Goal: Information Seeking & Learning: Learn about a topic

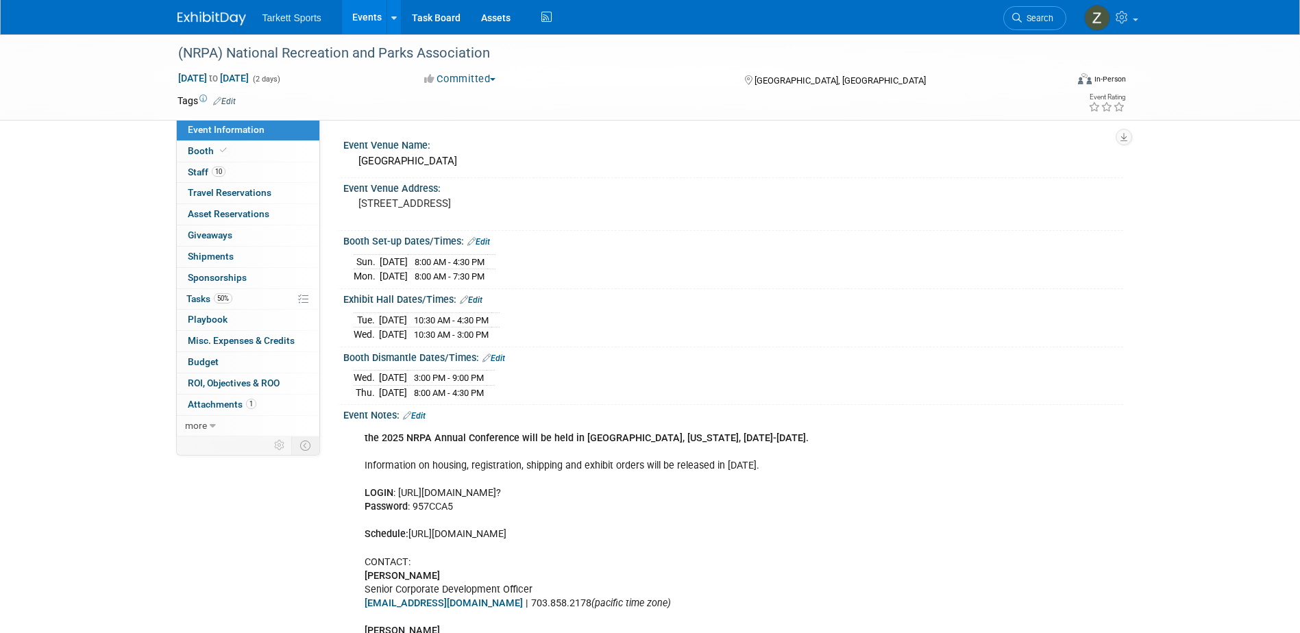
click at [219, 10] on link at bounding box center [220, 11] width 85 height 11
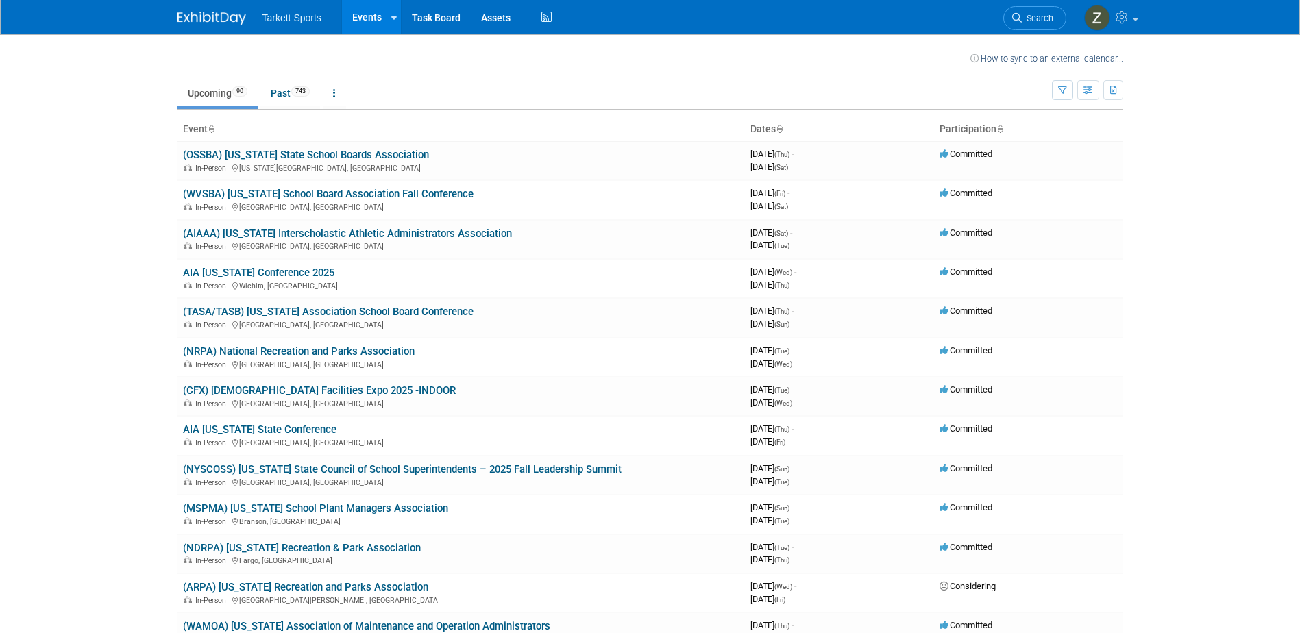
click at [289, 21] on span "Tarkett Sports" at bounding box center [292, 17] width 59 height 11
click at [276, 97] on link "Past 743" at bounding box center [290, 93] width 60 height 26
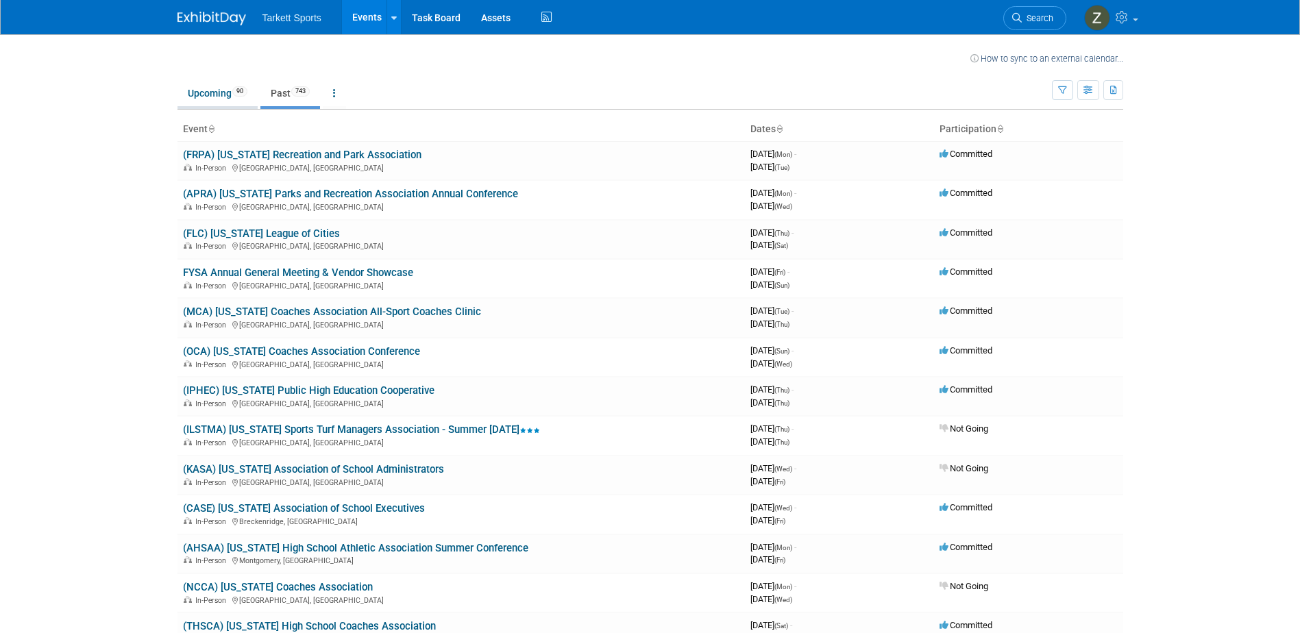
click at [226, 89] on link "Upcoming 90" at bounding box center [218, 93] width 80 height 26
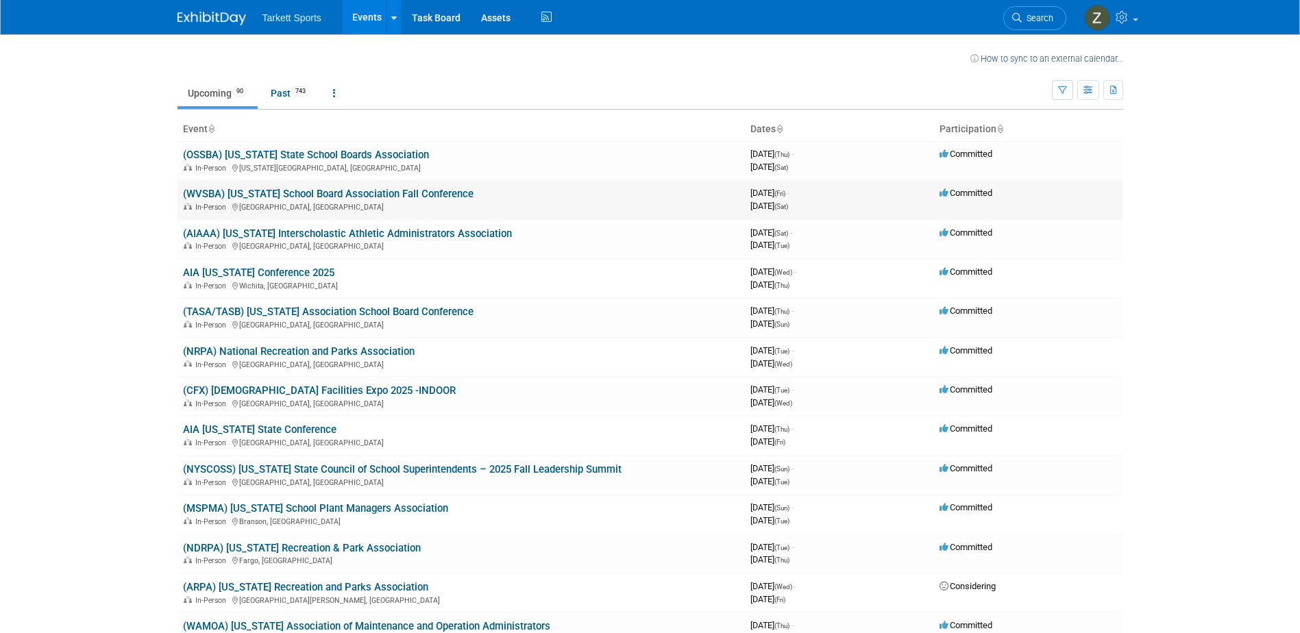
click at [326, 197] on link "(WVSBA) [US_STATE] School Board Association Fall Conference" at bounding box center [328, 194] width 291 height 12
click at [351, 348] on link "(NRPA) National Recreation and Parks Association" at bounding box center [299, 351] width 232 height 12
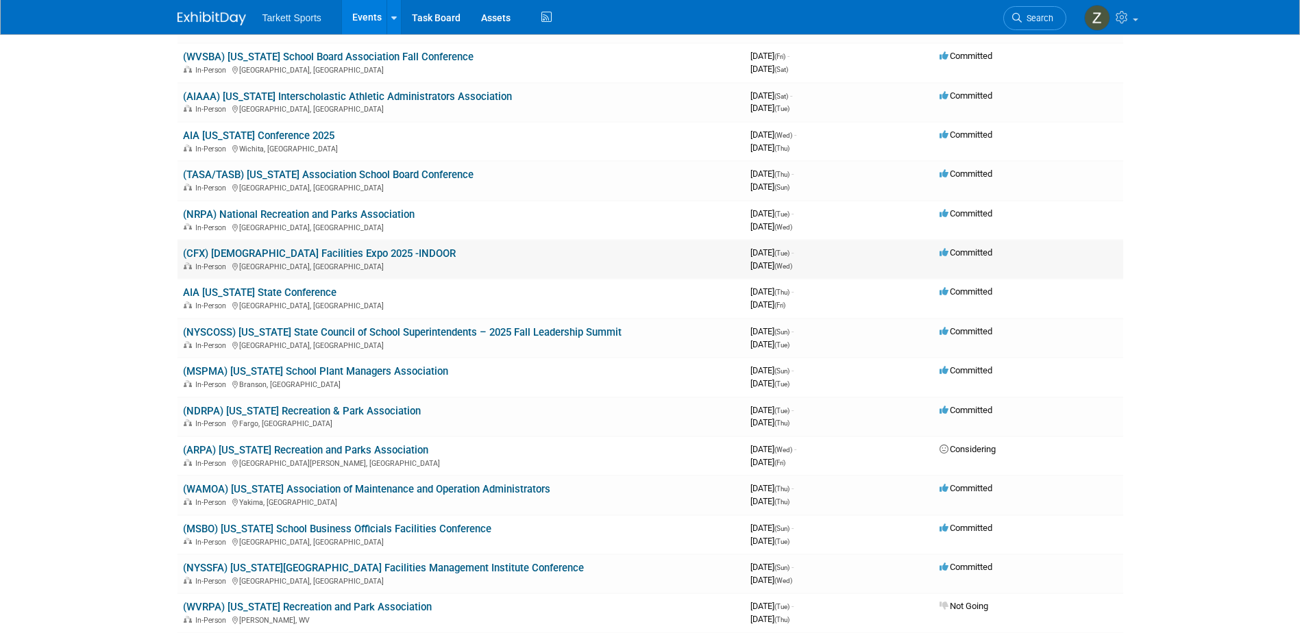
scroll to position [206, 0]
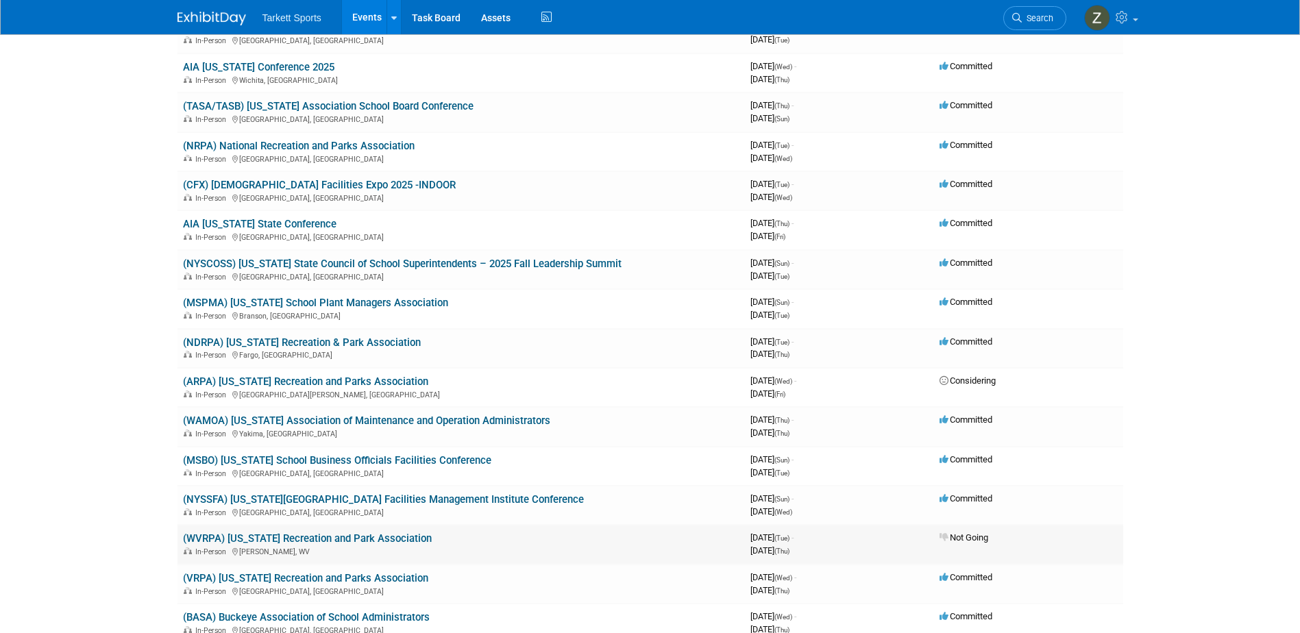
click at [426, 540] on link "(WVRPA) West Virginia Recreation and Park Association" at bounding box center [307, 539] width 249 height 12
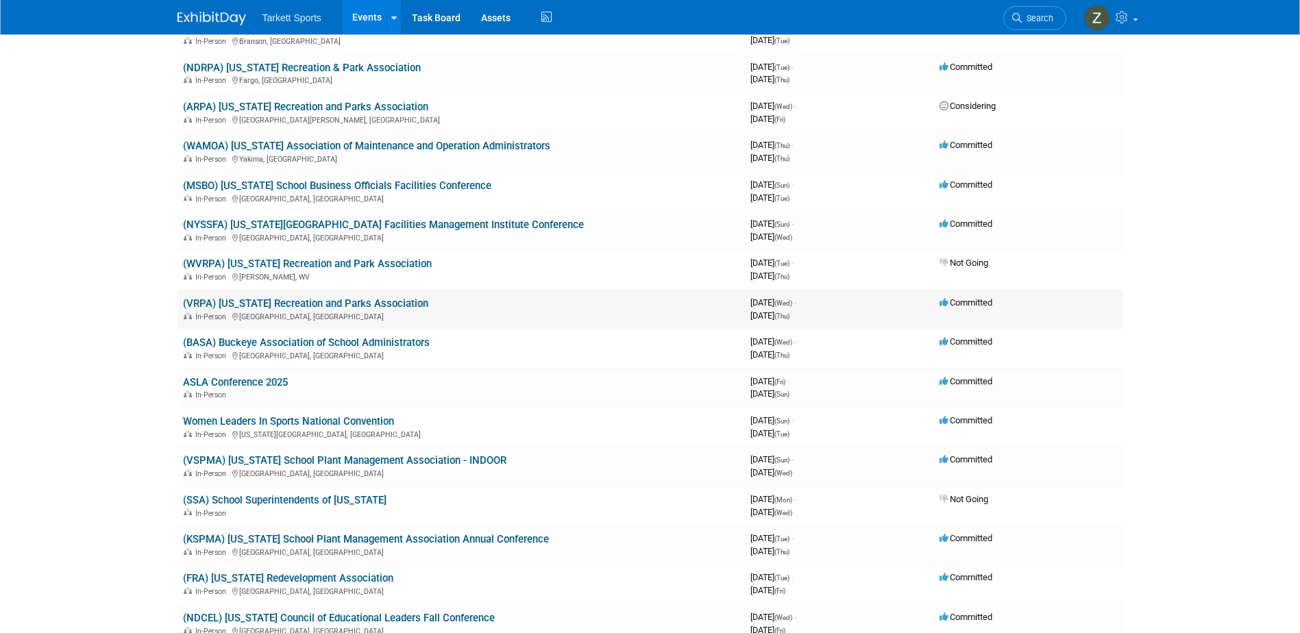
scroll to position [480, 0]
drag, startPoint x: 297, startPoint y: 267, endPoint x: 88, endPoint y: 286, distance: 209.3
drag, startPoint x: 88, startPoint y: 286, endPoint x: 88, endPoint y: 193, distance: 93.2
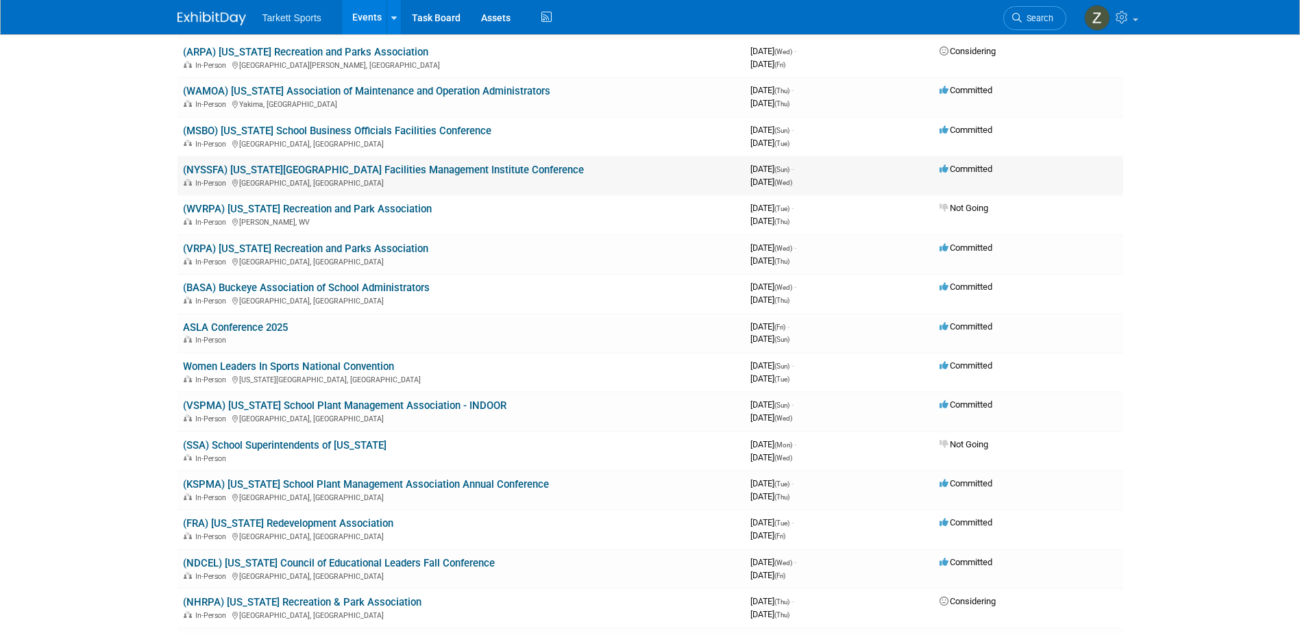
scroll to position [548, 0]
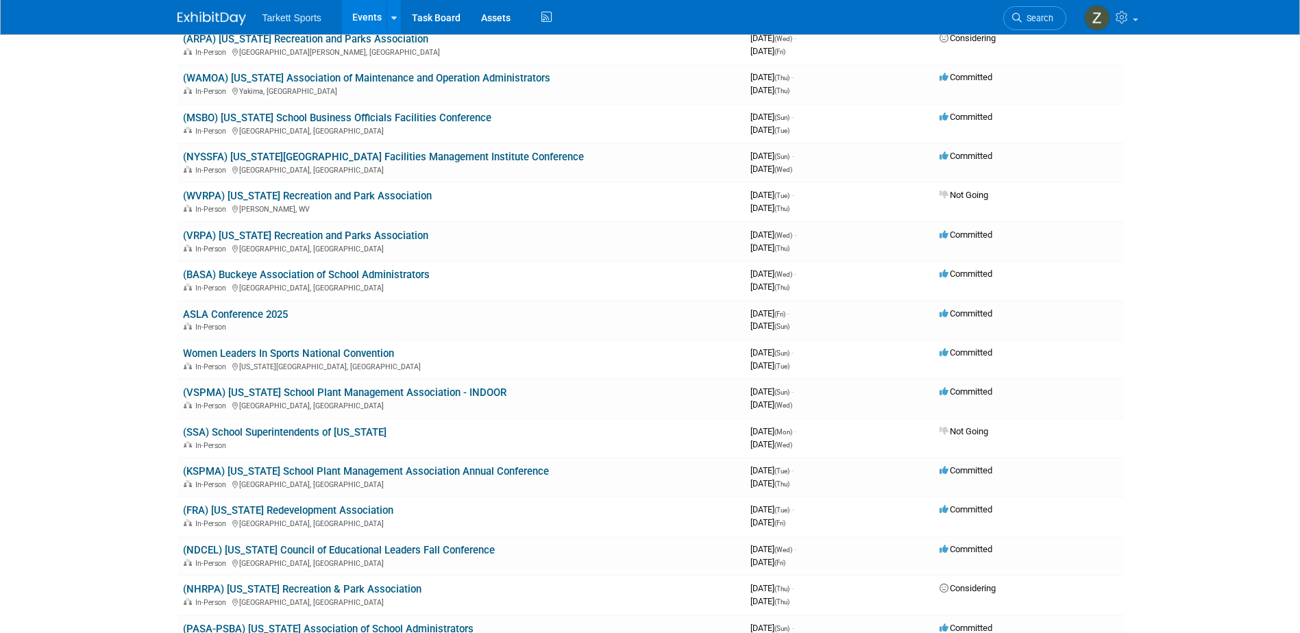
drag, startPoint x: 309, startPoint y: 188, endPoint x: -3, endPoint y: 520, distance: 455.4
drag, startPoint x: -3, startPoint y: 520, endPoint x: 160, endPoint y: 562, distance: 168.6
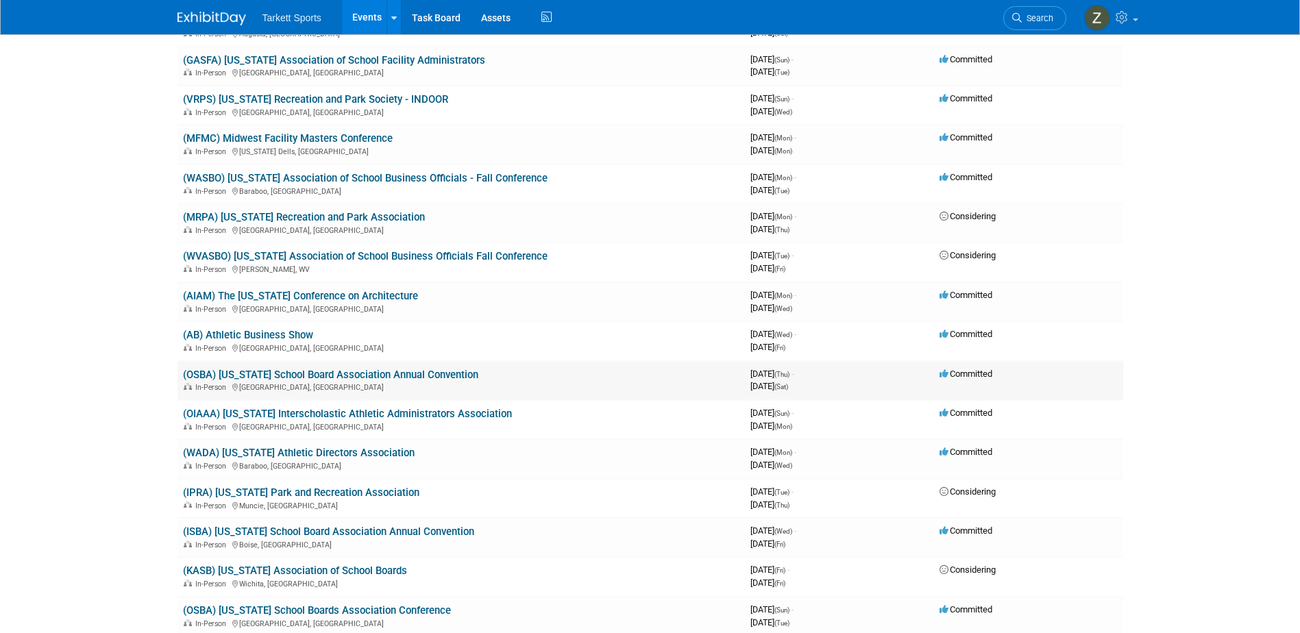
scroll to position [1440, 0]
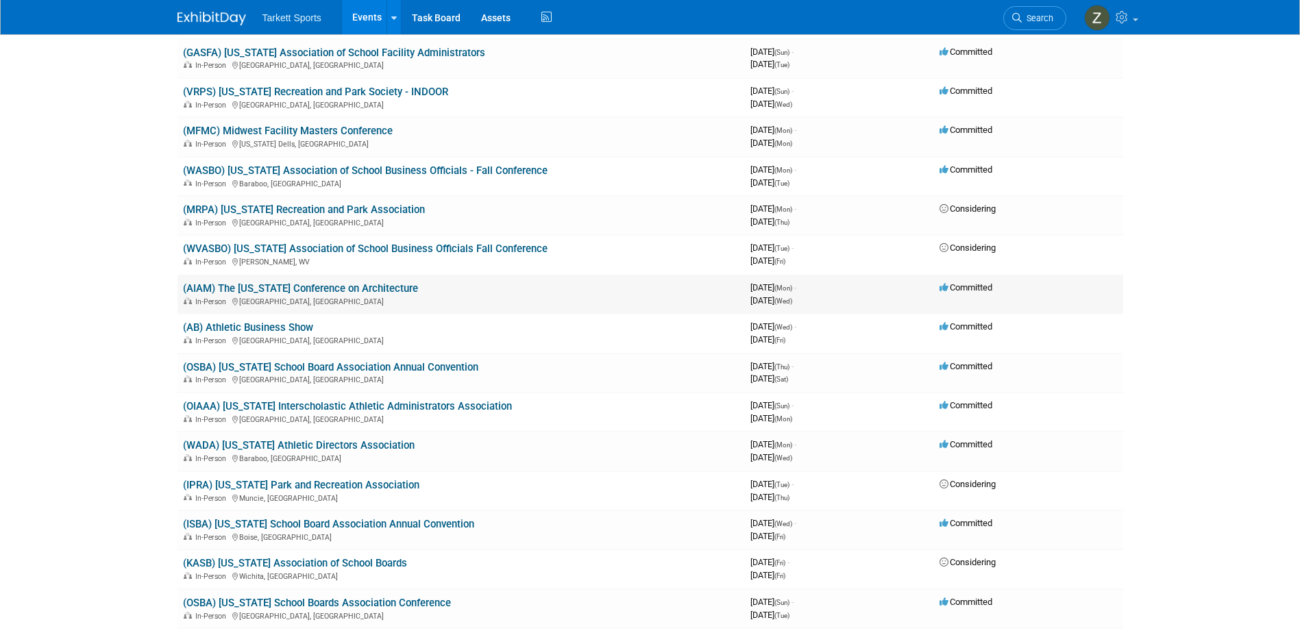
drag, startPoint x: 251, startPoint y: 292, endPoint x: 1113, endPoint y: 304, distance: 862.4
click at [1113, 304] on td "Committed" at bounding box center [1028, 294] width 189 height 39
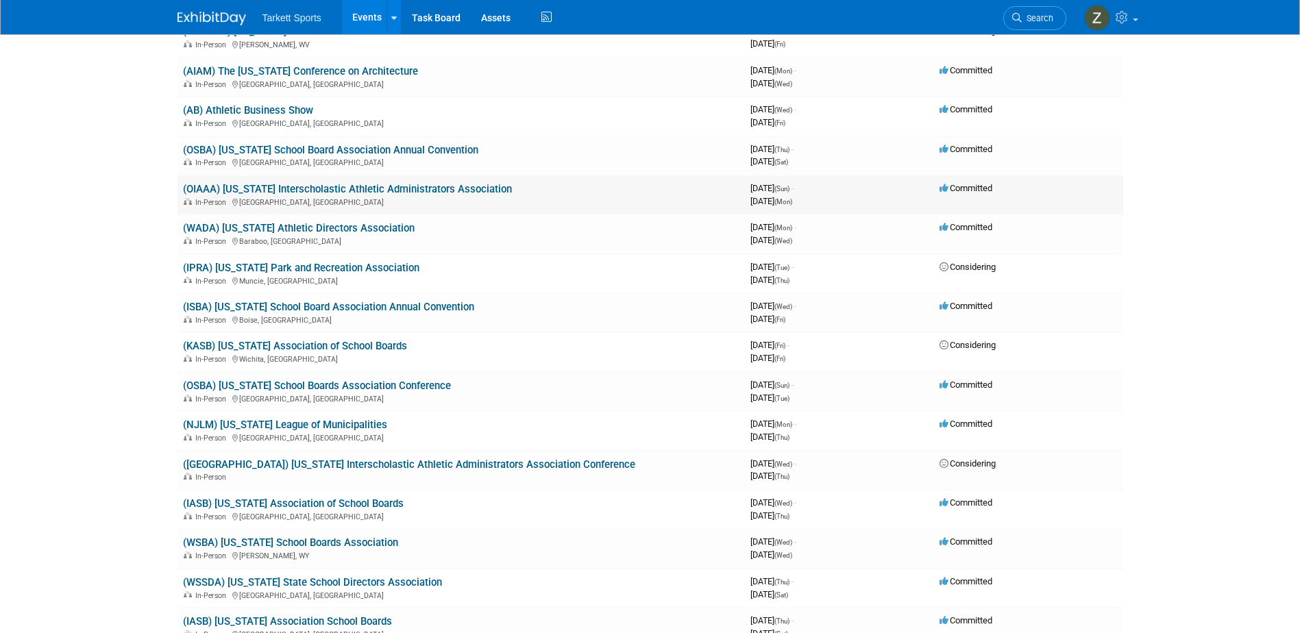
scroll to position [1645, 0]
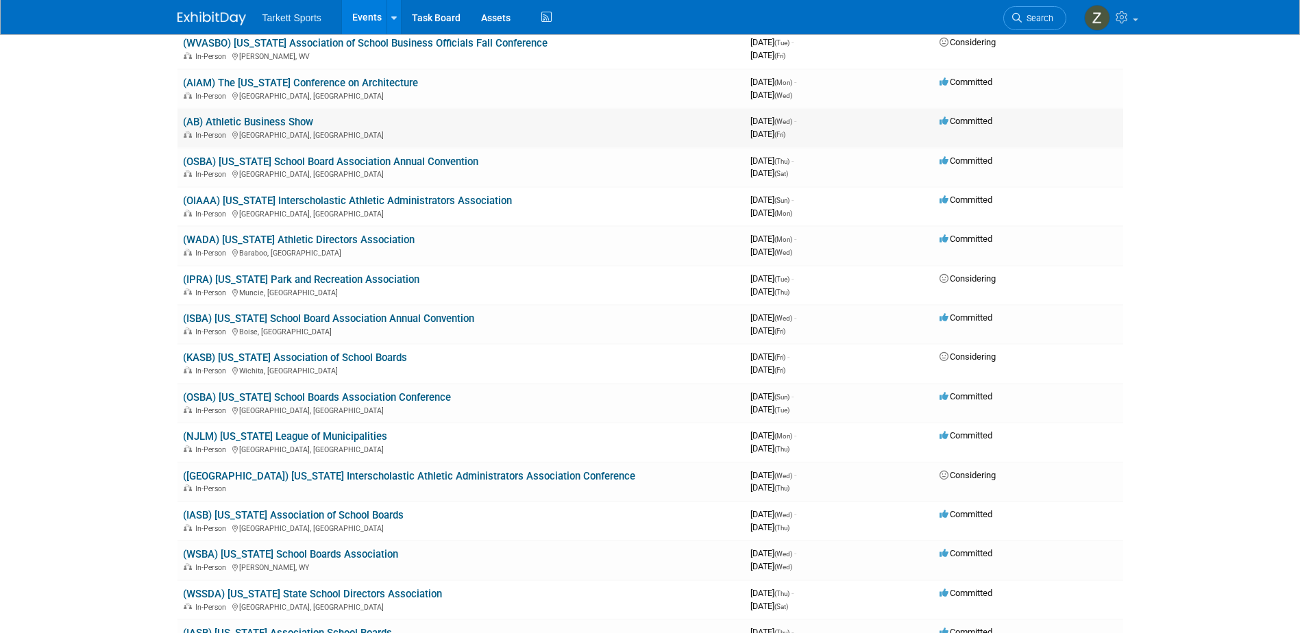
click at [259, 121] on link "(AB) Athletic Business Show" at bounding box center [248, 122] width 130 height 12
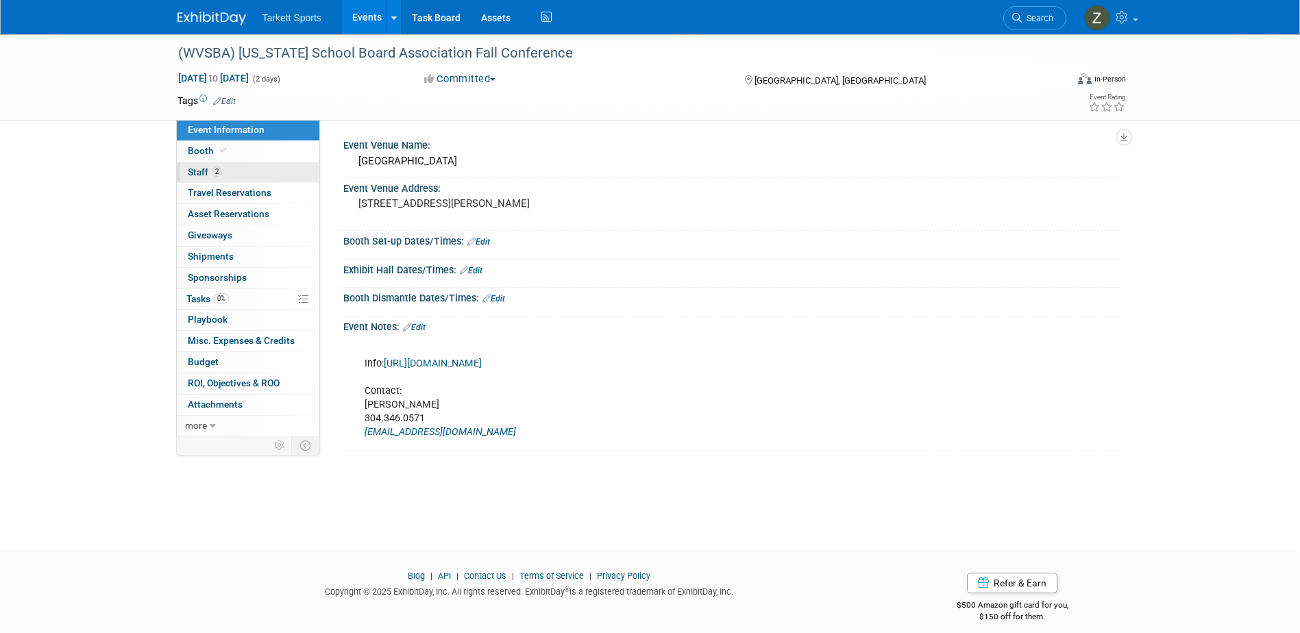
click at [224, 173] on link "2 Staff 2" at bounding box center [248, 172] width 143 height 21
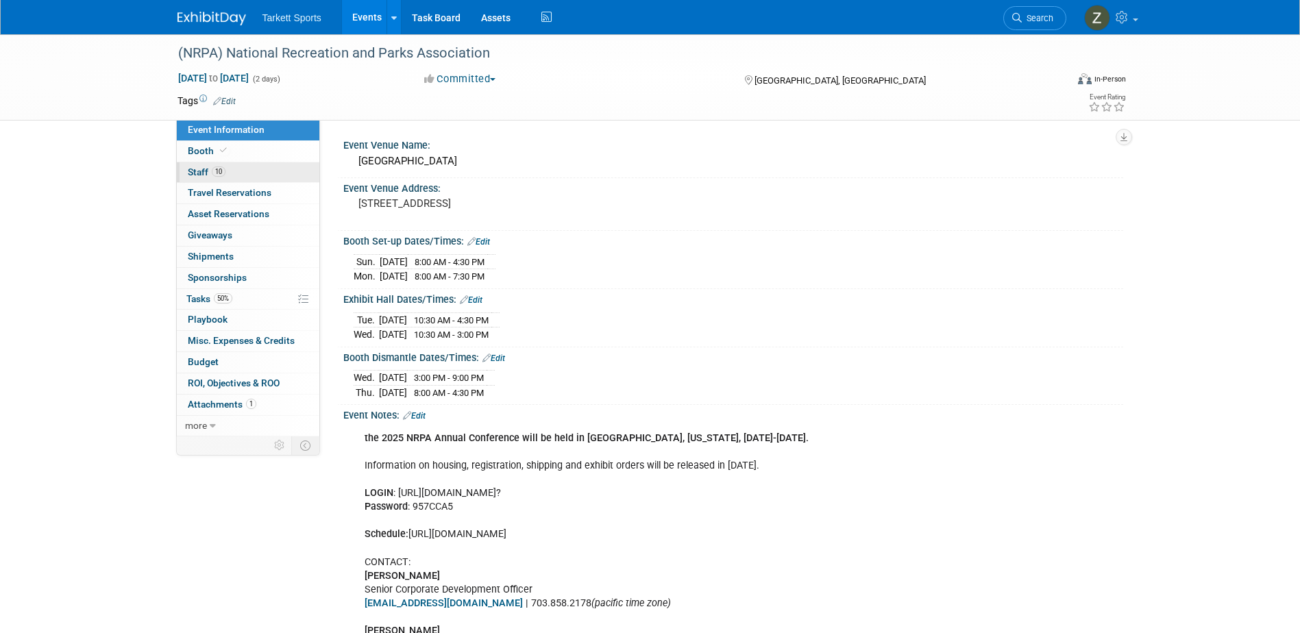
click at [233, 169] on link "10 Staff 10" at bounding box center [248, 172] width 143 height 21
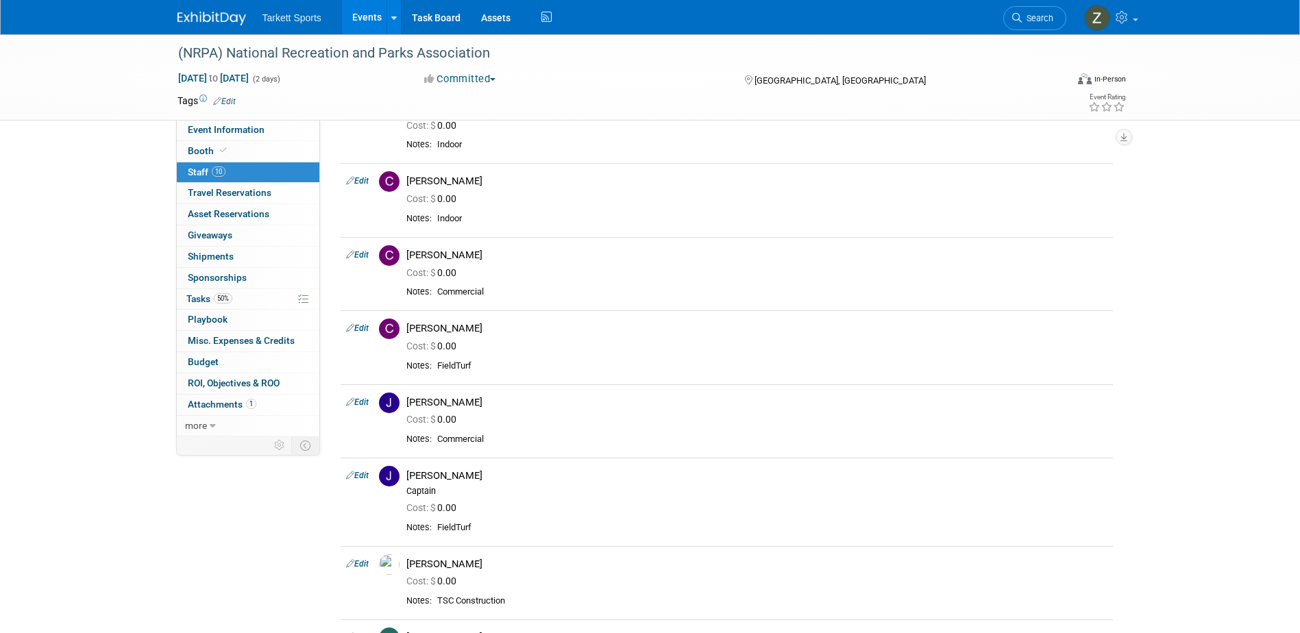
scroll to position [137, 0]
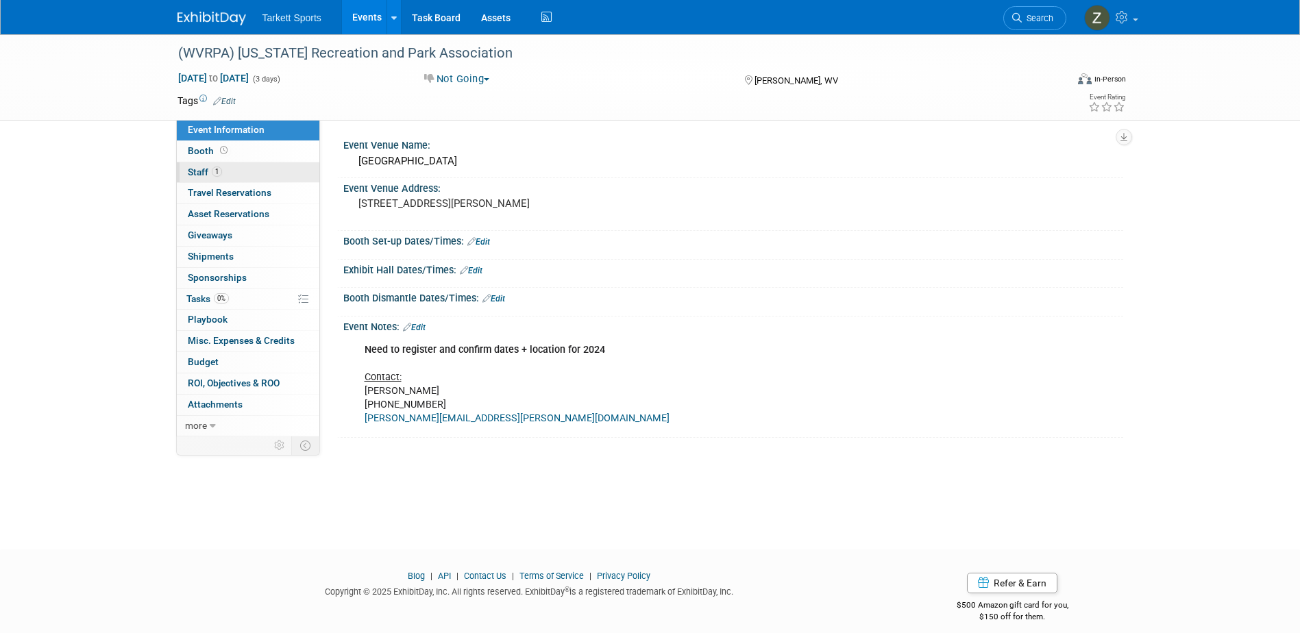
click at [234, 167] on link "1 Staff 1" at bounding box center [248, 172] width 143 height 21
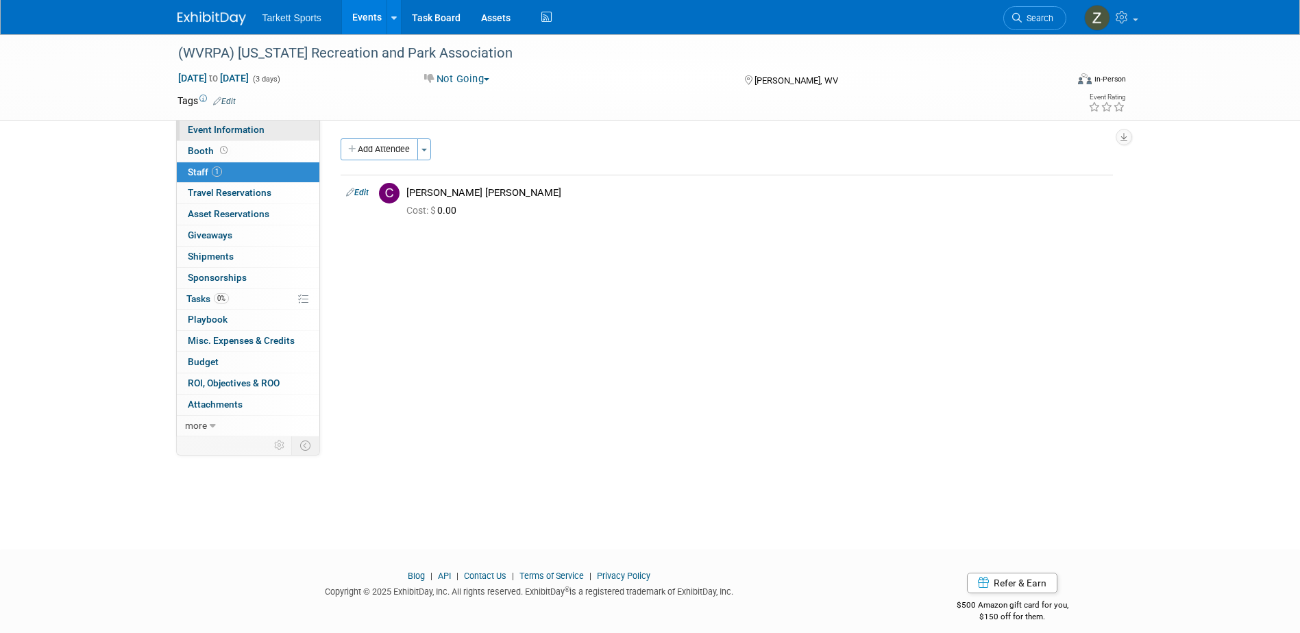
click at [220, 129] on span "Event Information" at bounding box center [226, 129] width 77 height 11
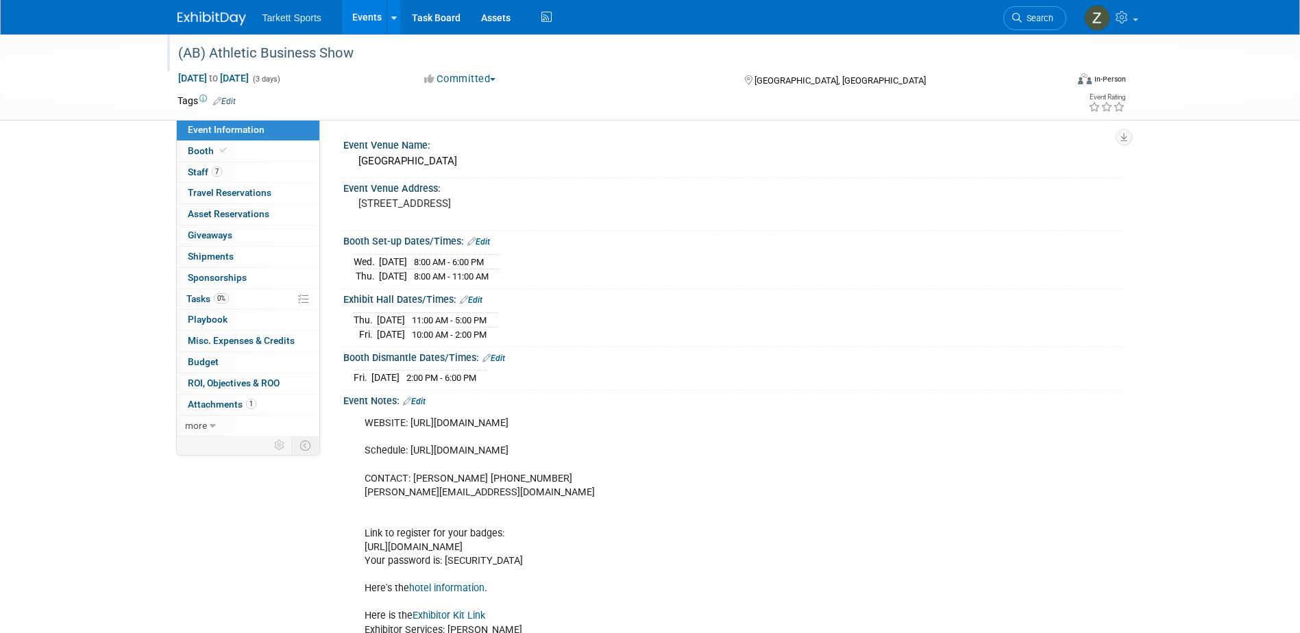
drag, startPoint x: 359, startPoint y: 59, endPoint x: 209, endPoint y: 46, distance: 150.0
click at [209, 46] on div "(AB) Athletic Business Show" at bounding box center [609, 53] width 873 height 25
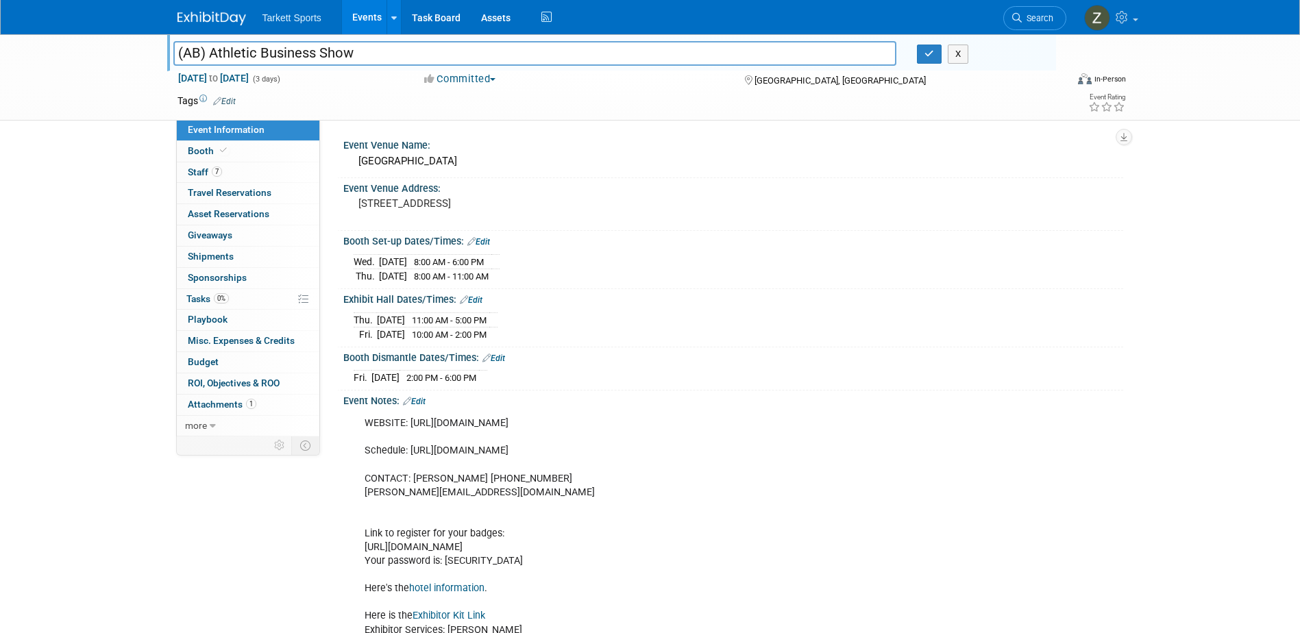
drag, startPoint x: 390, startPoint y: 55, endPoint x: 207, endPoint y: 53, distance: 183.0
click at [207, 53] on input "(AB) Athletic Business Show" at bounding box center [535, 53] width 724 height 24
click at [200, 173] on span "Staff 7" at bounding box center [205, 172] width 34 height 11
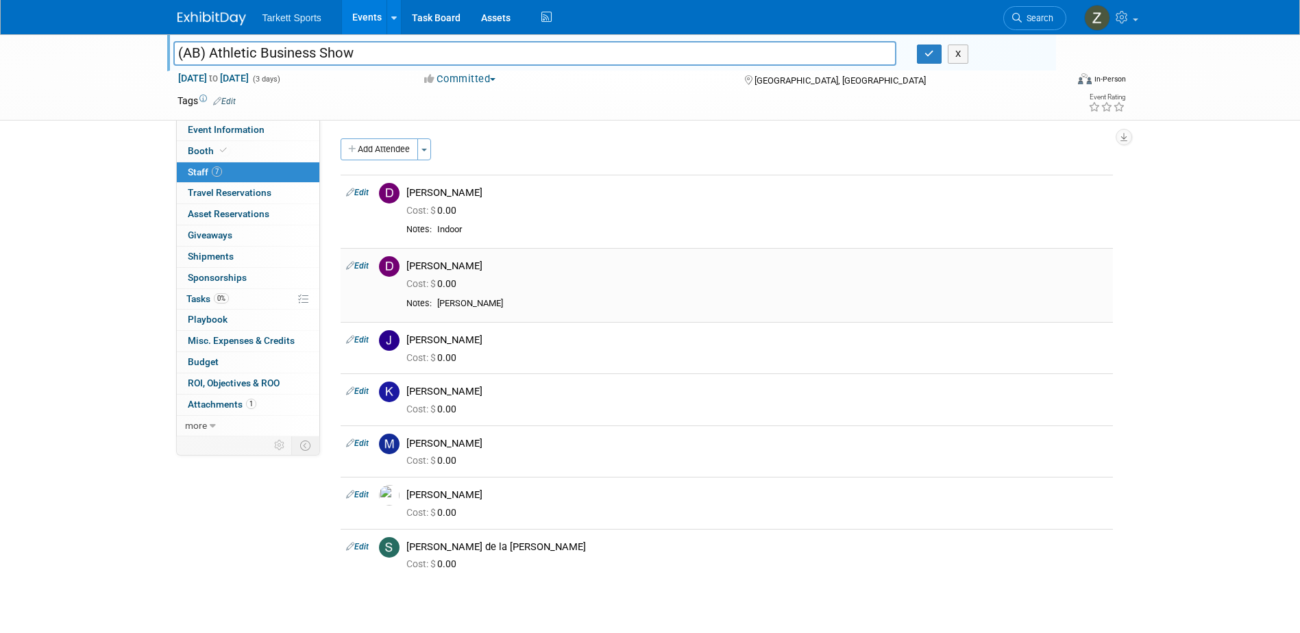
drag, startPoint x: 470, startPoint y: 264, endPoint x: 407, endPoint y: 267, distance: 62.4
click at [407, 267] on div "[PERSON_NAME]" at bounding box center [756, 266] width 701 height 13
click at [271, 550] on div "Event Information Event Info Booth Booth 7 Staff 7 Staff 0 Travel Reservations …" at bounding box center [650, 314] width 967 height 560
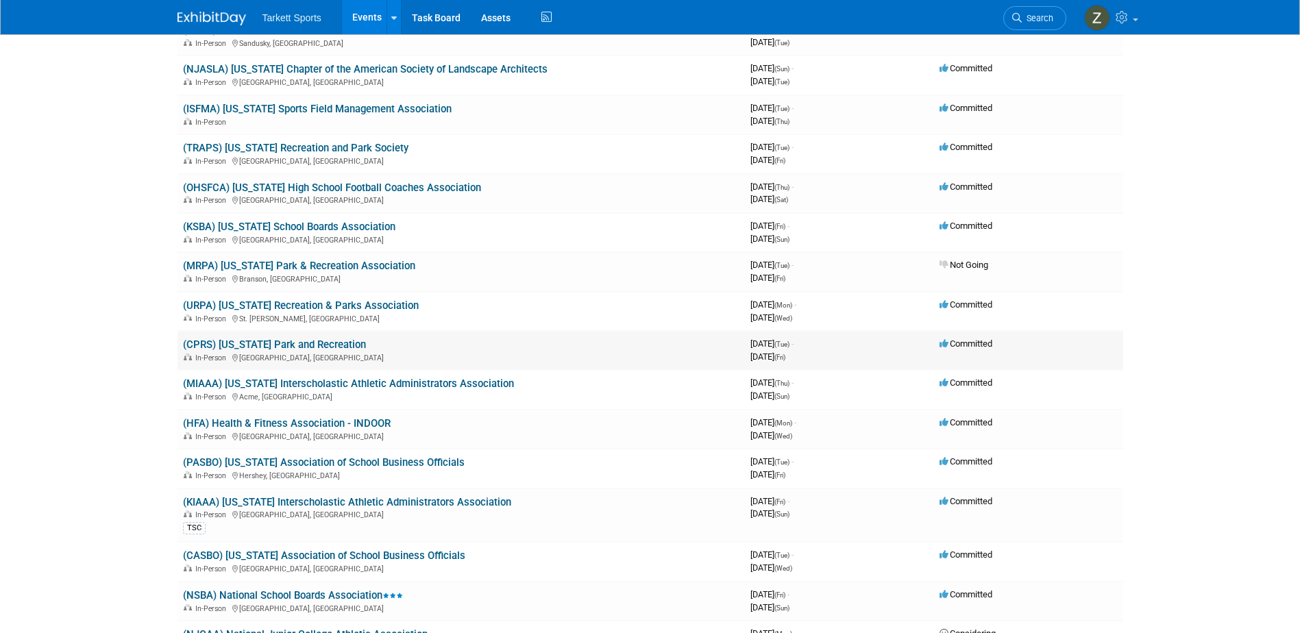
scroll to position [2879, 0]
click at [307, 465] on link "(PASBO) [US_STATE] Association of School Business Officials" at bounding box center [324, 461] width 282 height 12
click at [348, 462] on link "(PASBO) [US_STATE] Association of School Business Officials" at bounding box center [324, 461] width 282 height 12
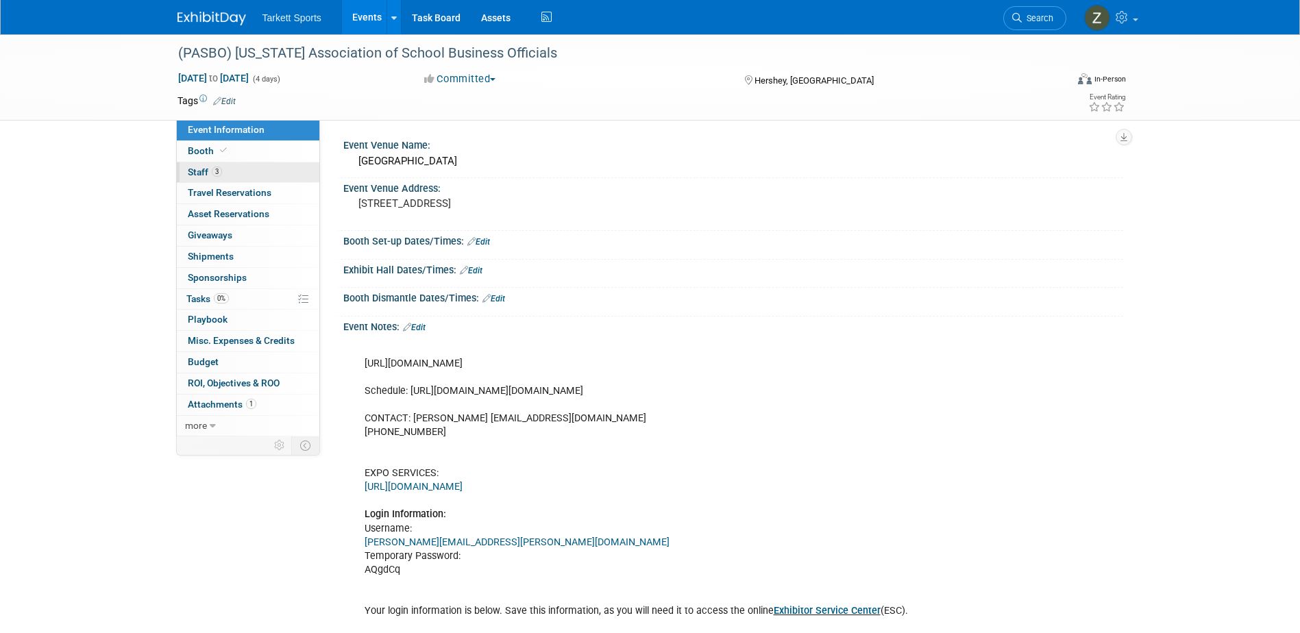
click at [225, 169] on link "3 Staff 3" at bounding box center [248, 172] width 143 height 21
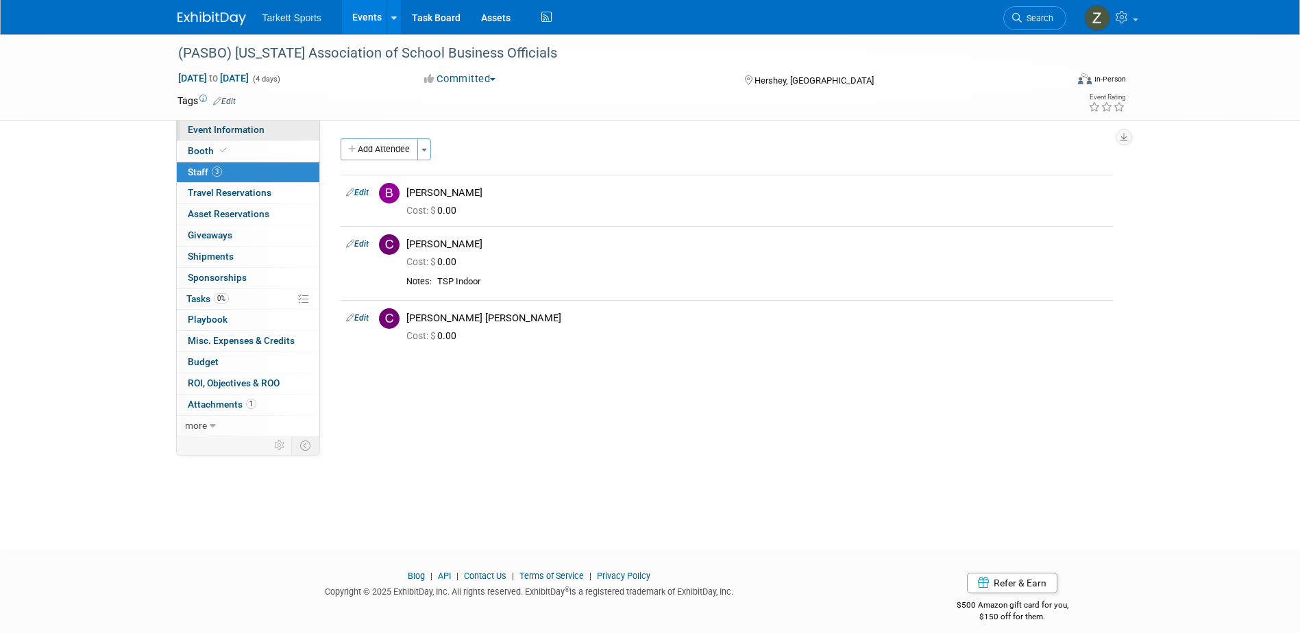
click at [221, 132] on span "Event Information" at bounding box center [226, 129] width 77 height 11
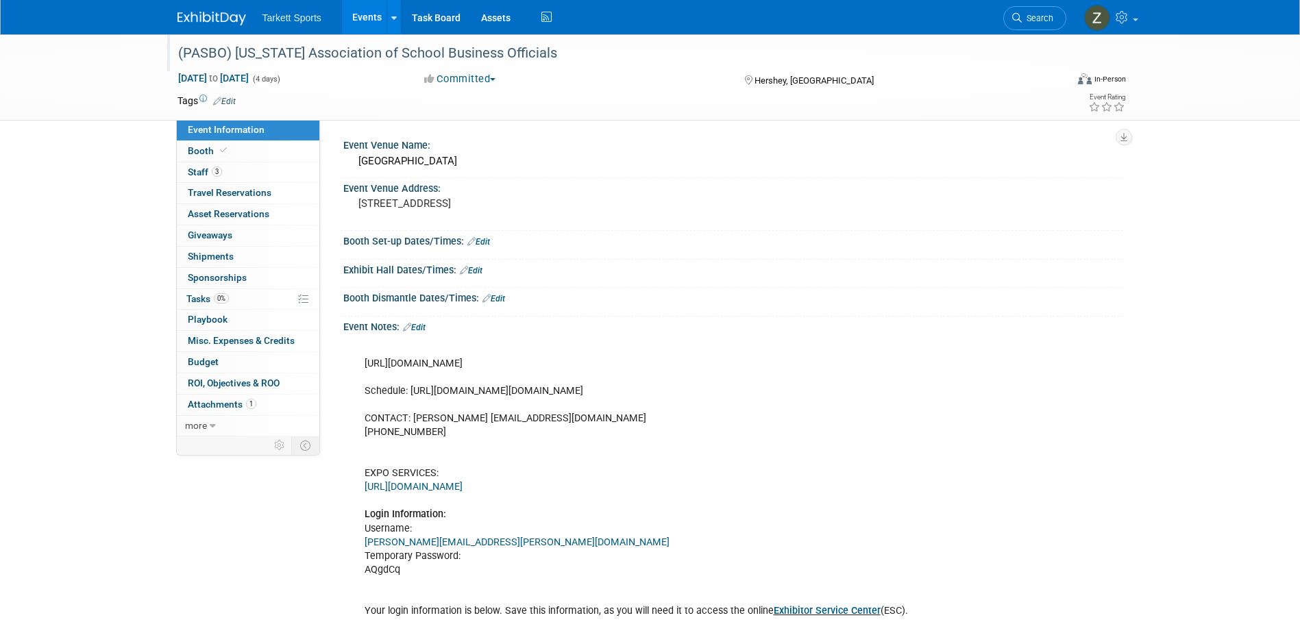
drag, startPoint x: 567, startPoint y: 51, endPoint x: 236, endPoint y: 51, distance: 331.1
click at [236, 51] on div "(PASBO) [US_STATE] Association of School Business Officials" at bounding box center [609, 53] width 873 height 25
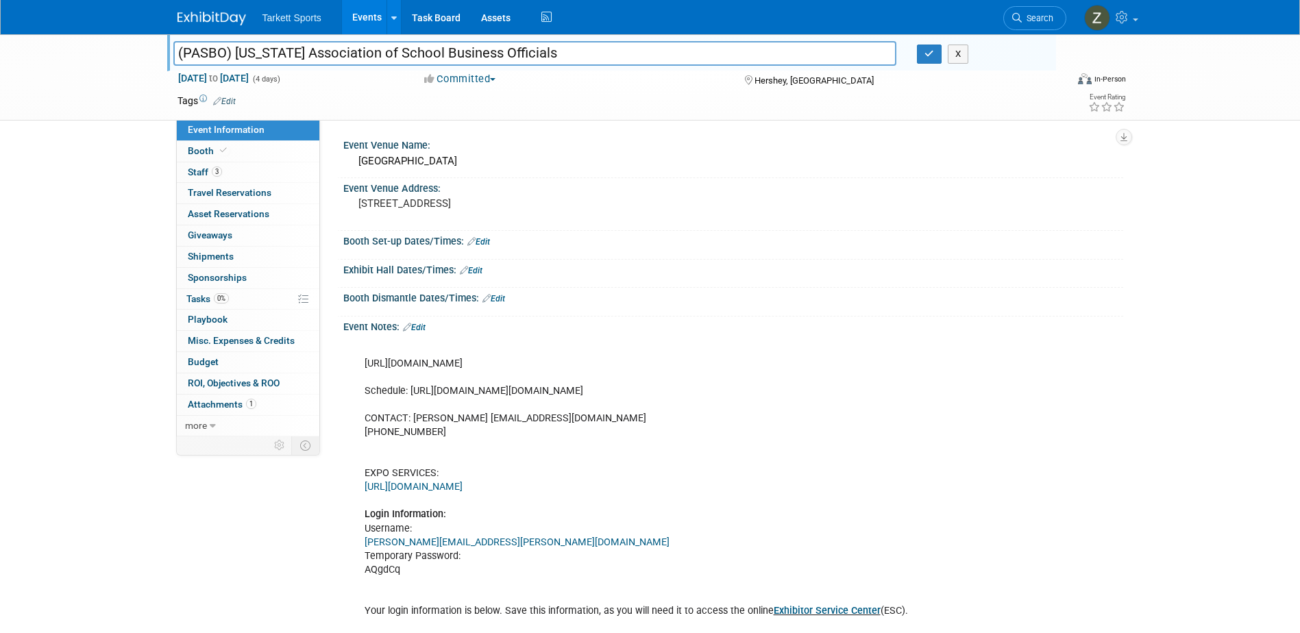
drag, startPoint x: 577, startPoint y: 50, endPoint x: 235, endPoint y: 58, distance: 342.2
click at [235, 58] on input "(PASBO) [US_STATE] Association of School Business Officials" at bounding box center [535, 53] width 724 height 24
click at [639, 138] on div "Event Venue Name:" at bounding box center [733, 143] width 780 height 17
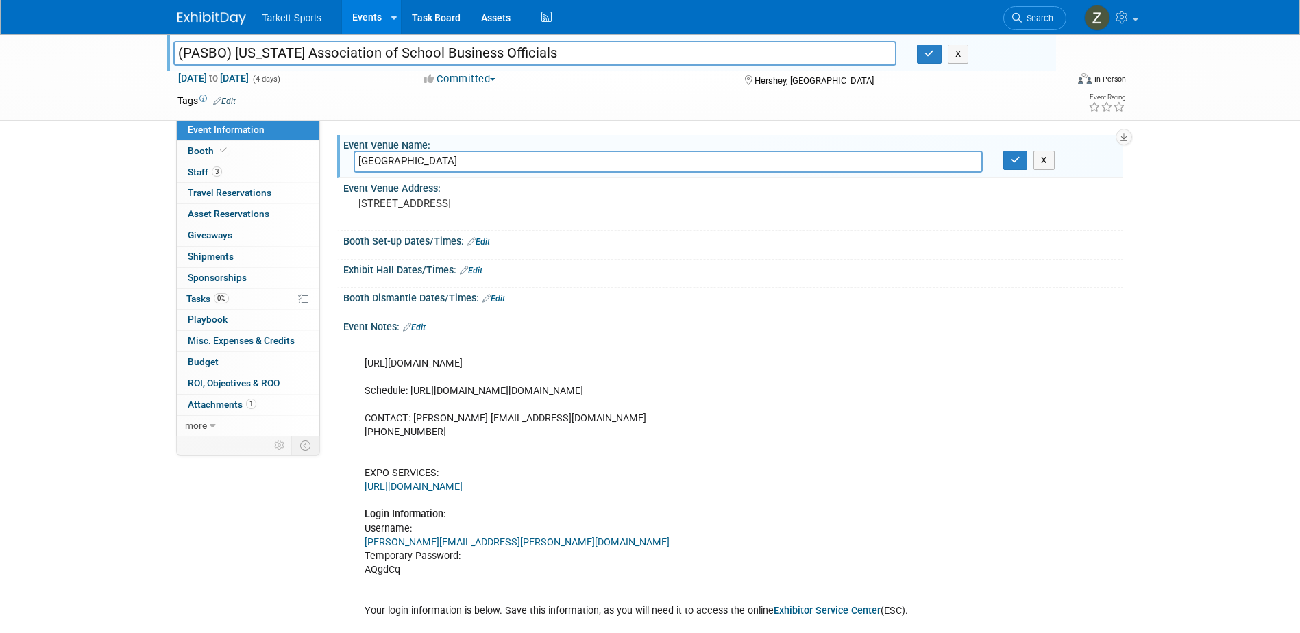
click at [271, 574] on div "Event Information Event Info Booth Booth 3 Staff 3 Staff 0 Travel Reservations …" at bounding box center [650, 353] width 967 height 638
click at [714, 190] on div "Event Venue Address:" at bounding box center [733, 186] width 780 height 17
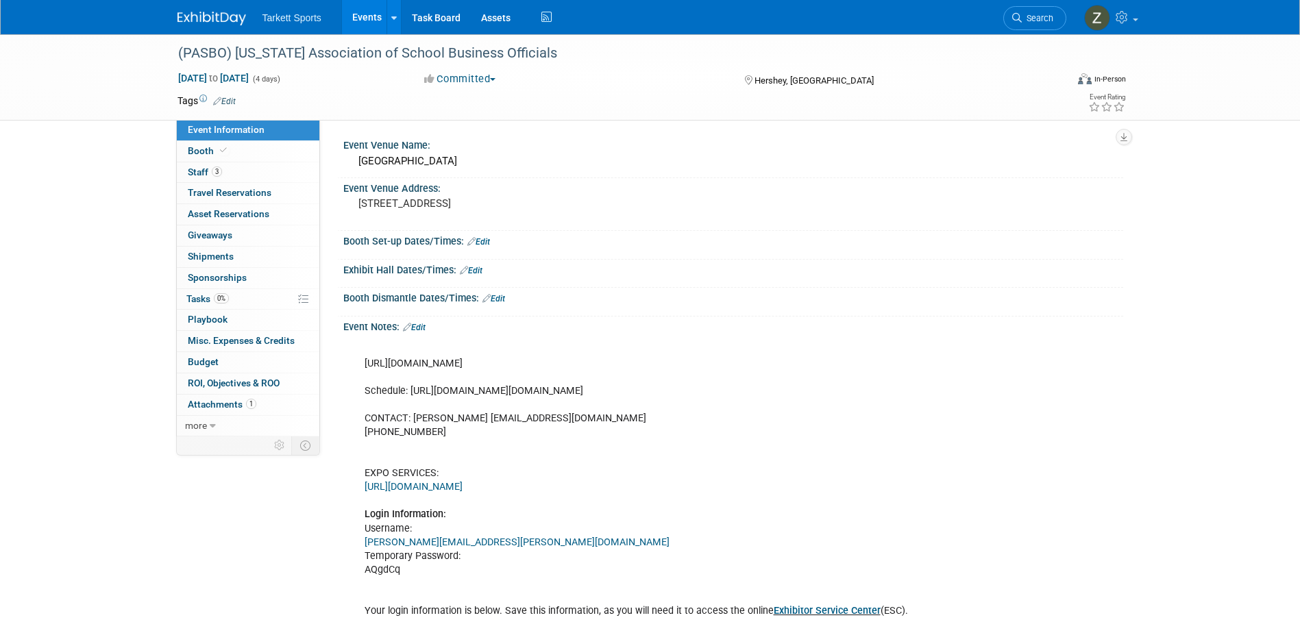
click at [411, 391] on div "https://conf.pasbo.org/ Schedule: https://conf.pasbo.org/2025/scheduleataglance…" at bounding box center [664, 502] width 618 height 330
drag, startPoint x: 408, startPoint y: 390, endPoint x: 665, endPoint y: 389, distance: 257.1
click at [665, 389] on div "https://conf.pasbo.org/ Schedule: https://conf.pasbo.org/2025/scheduleataglance…" at bounding box center [664, 502] width 618 height 330
drag, startPoint x: 665, startPoint y: 389, endPoint x: 624, endPoint y: 389, distance: 40.4
copy div "https://conf.pasbo.org/2025/scheduleataglance.cfm"
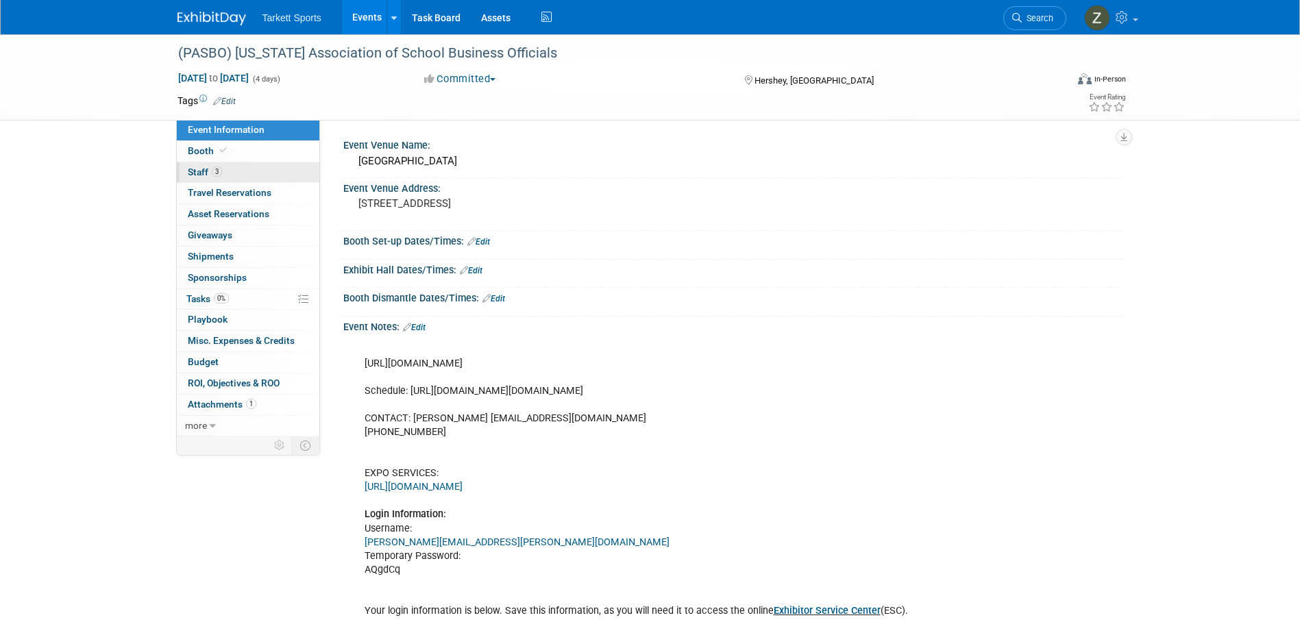
click at [219, 164] on link "3 Staff 3" at bounding box center [248, 172] width 143 height 21
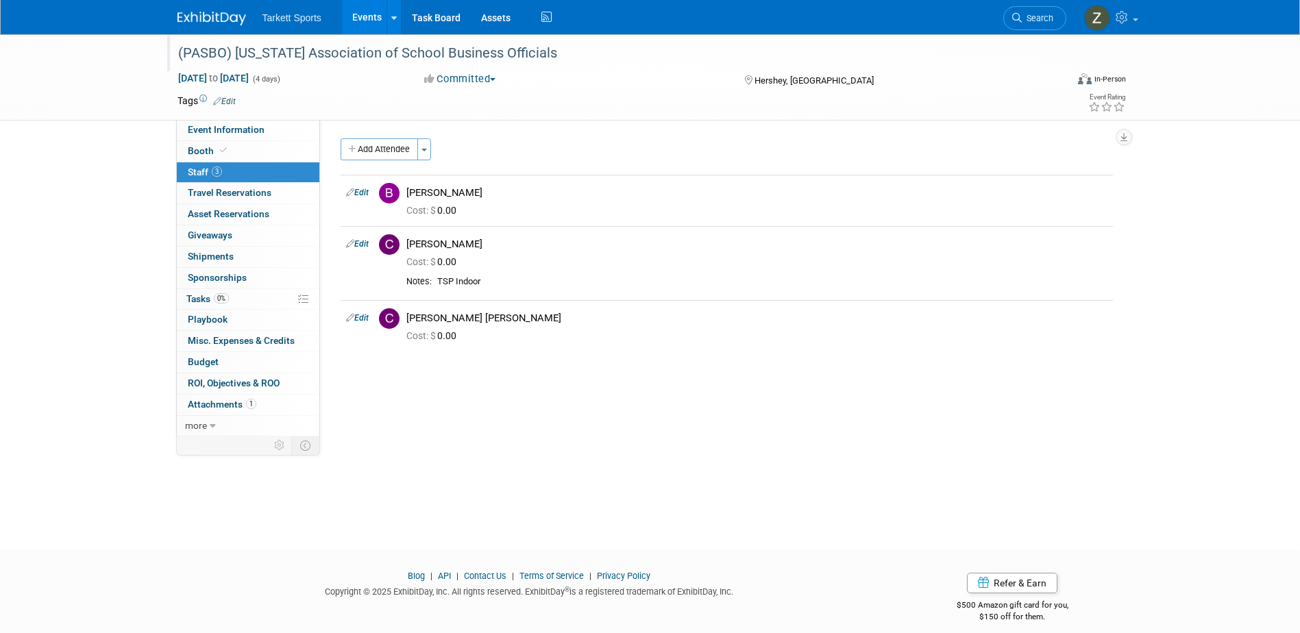
drag, startPoint x: 575, startPoint y: 56, endPoint x: 178, endPoint y: 53, distance: 397.6
click at [178, 53] on div "(PASBO) [US_STATE] Association of School Business Officials" at bounding box center [609, 53] width 873 height 25
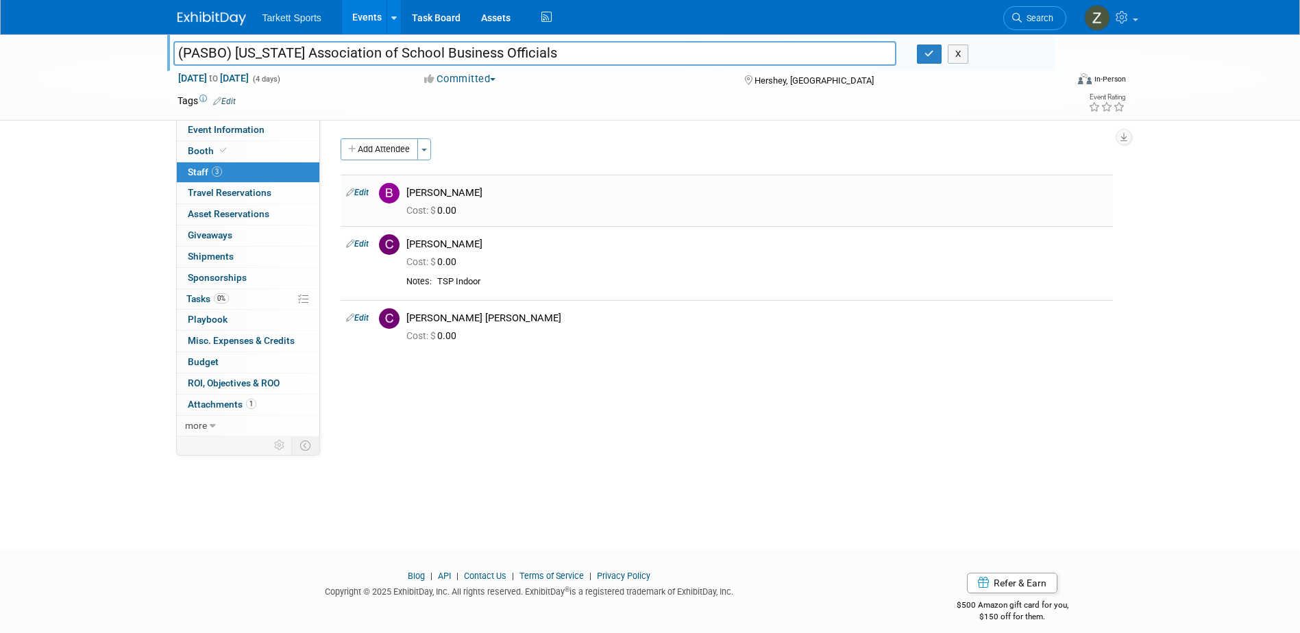
drag, startPoint x: 458, startPoint y: 185, endPoint x: 407, endPoint y: 186, distance: 50.7
click at [407, 186] on div "[PERSON_NAME]" at bounding box center [757, 191] width 722 height 16
copy div "[PERSON_NAME]"
drag, startPoint x: 484, startPoint y: 319, endPoint x: 409, endPoint y: 315, distance: 75.5
click at [409, 315] on div "[PERSON_NAME] [PERSON_NAME]" at bounding box center [756, 318] width 701 height 13
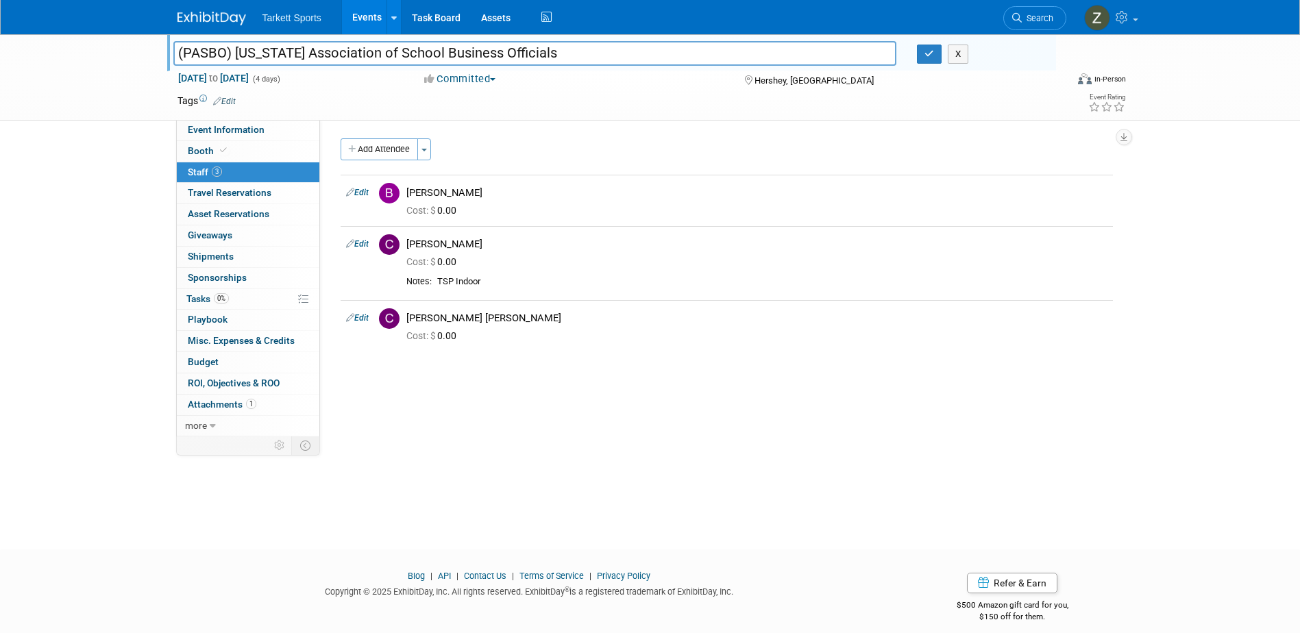
copy div "[PERSON_NAME] [PERSON_NAME]"
drag, startPoint x: 459, startPoint y: 190, endPoint x: 408, endPoint y: 193, distance: 51.5
click at [408, 193] on div "[PERSON_NAME]" at bounding box center [756, 192] width 701 height 13
click at [493, 247] on div "[PERSON_NAME]" at bounding box center [756, 244] width 701 height 13
drag, startPoint x: 489, startPoint y: 242, endPoint x: 410, endPoint y: 240, distance: 79.5
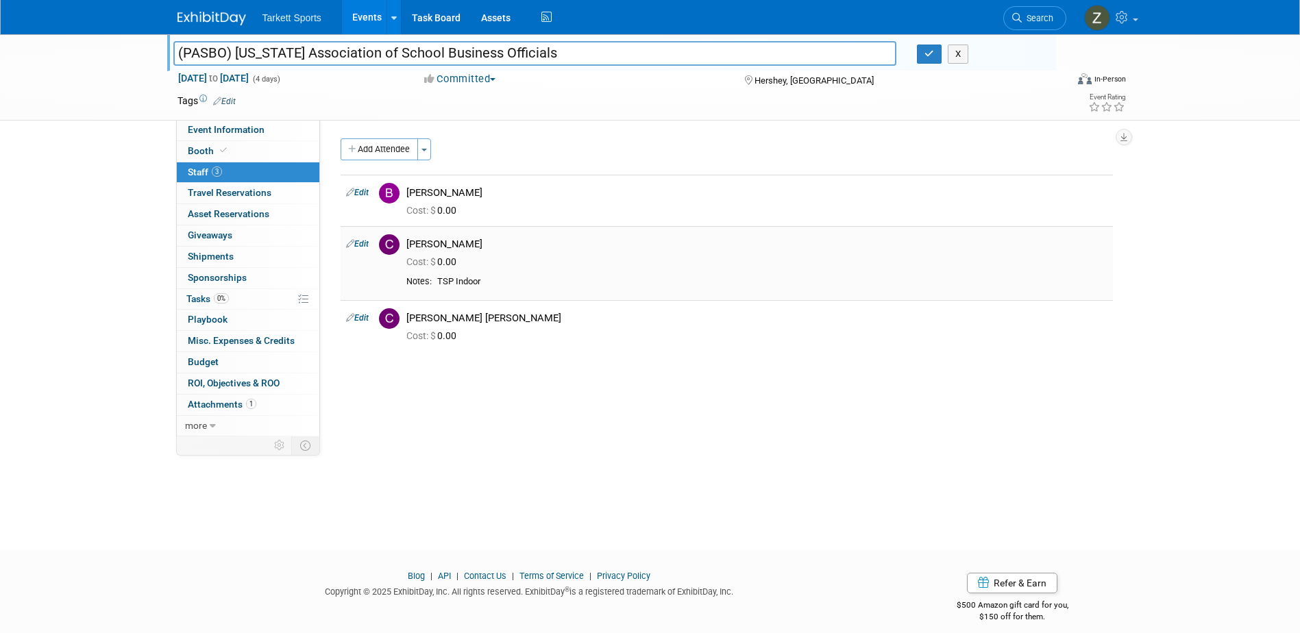
click at [410, 240] on div "[PERSON_NAME]" at bounding box center [756, 244] width 701 height 13
copy div "[PERSON_NAME]"
click at [254, 132] on span "Event Information" at bounding box center [226, 129] width 77 height 11
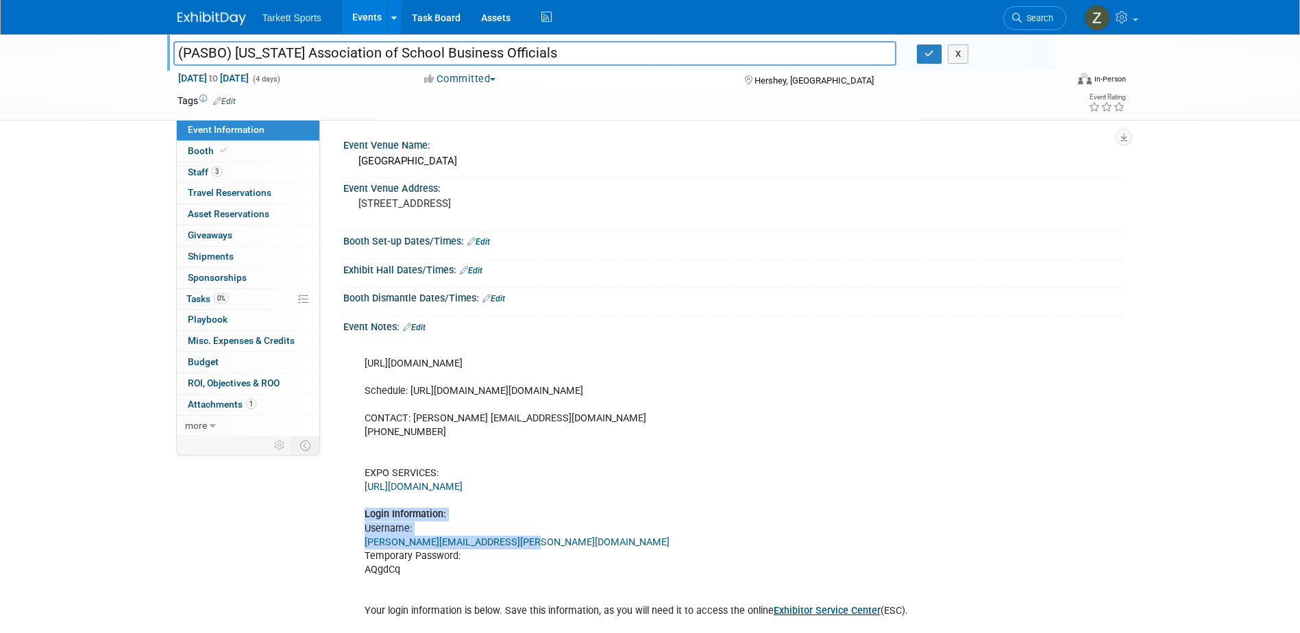
drag, startPoint x: 797, startPoint y: 548, endPoint x: 786, endPoint y: 513, distance: 37.3
click at [786, 513] on div "https://conf.pasbo.org/ Schedule: https://conf.pasbo.org/2025/scheduleataglance…" at bounding box center [664, 502] width 618 height 330
click at [746, 320] on div "Event Notes: Edit" at bounding box center [733, 326] width 780 height 18
drag, startPoint x: 801, startPoint y: 449, endPoint x: 757, endPoint y: 426, distance: 49.4
click at [800, 448] on div "https://conf.pasbo.org/ Schedule: https://conf.pasbo.org/2025/scheduleataglance…" at bounding box center [664, 502] width 618 height 330
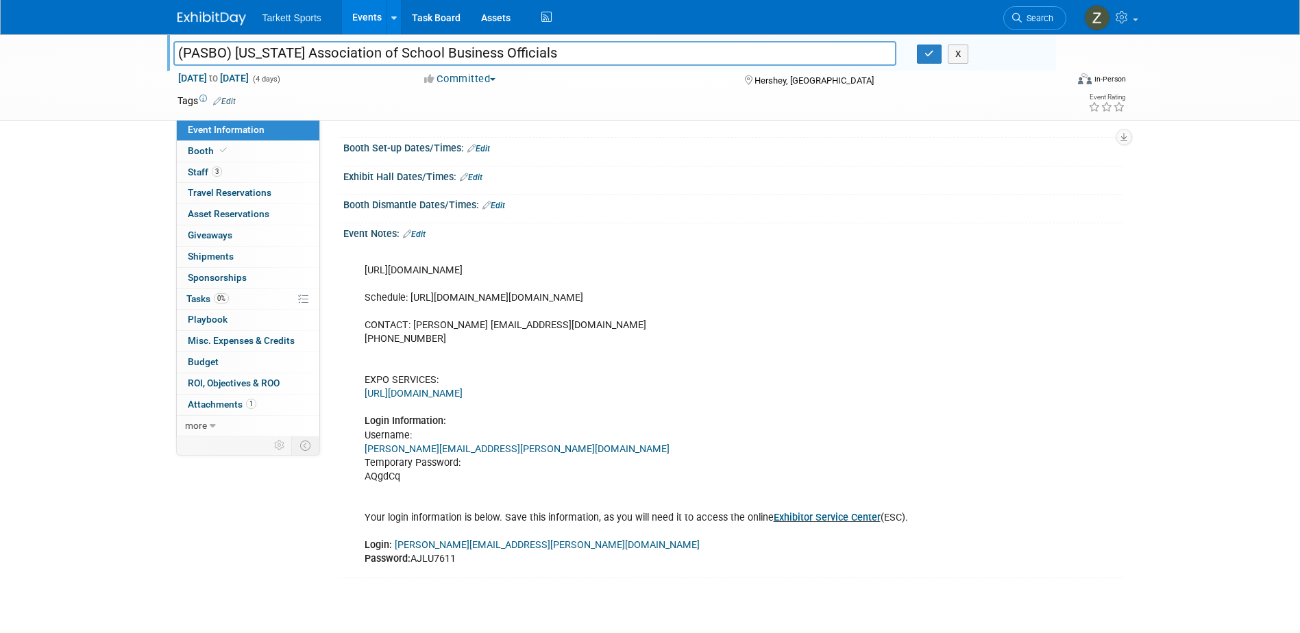
scroll to position [186, 0]
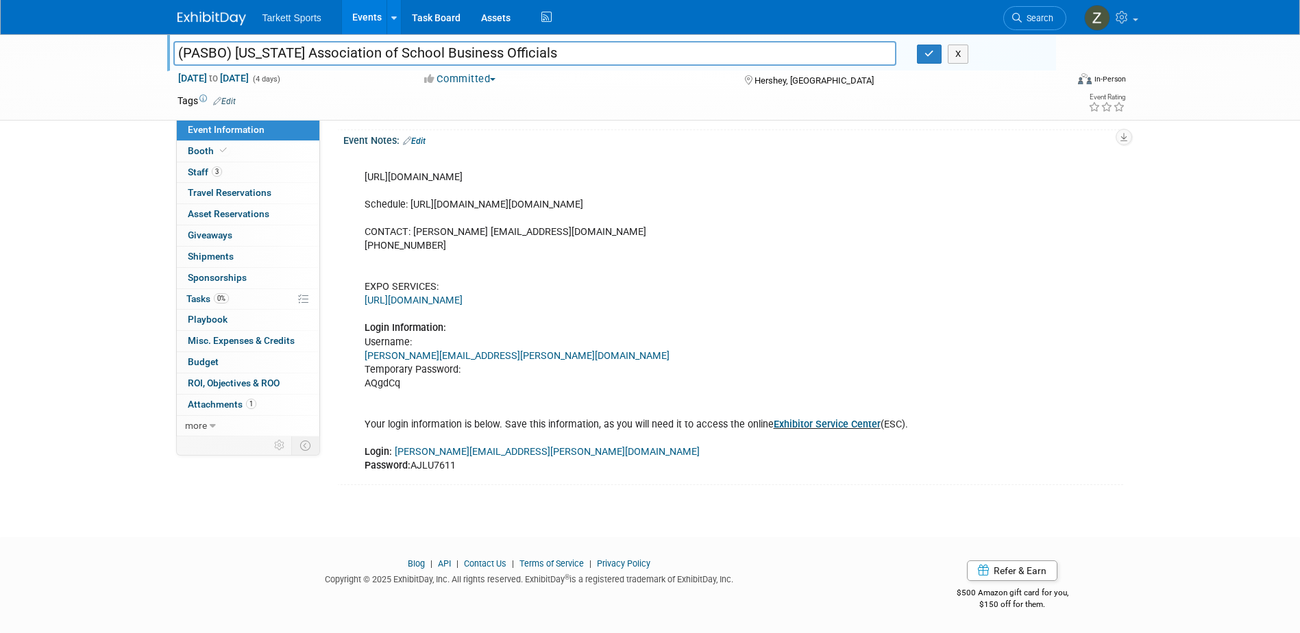
click at [967, 316] on div "https://conf.pasbo.org/ Schedule: https://conf.pasbo.org/2025/scheduleataglance…" at bounding box center [664, 315] width 618 height 330
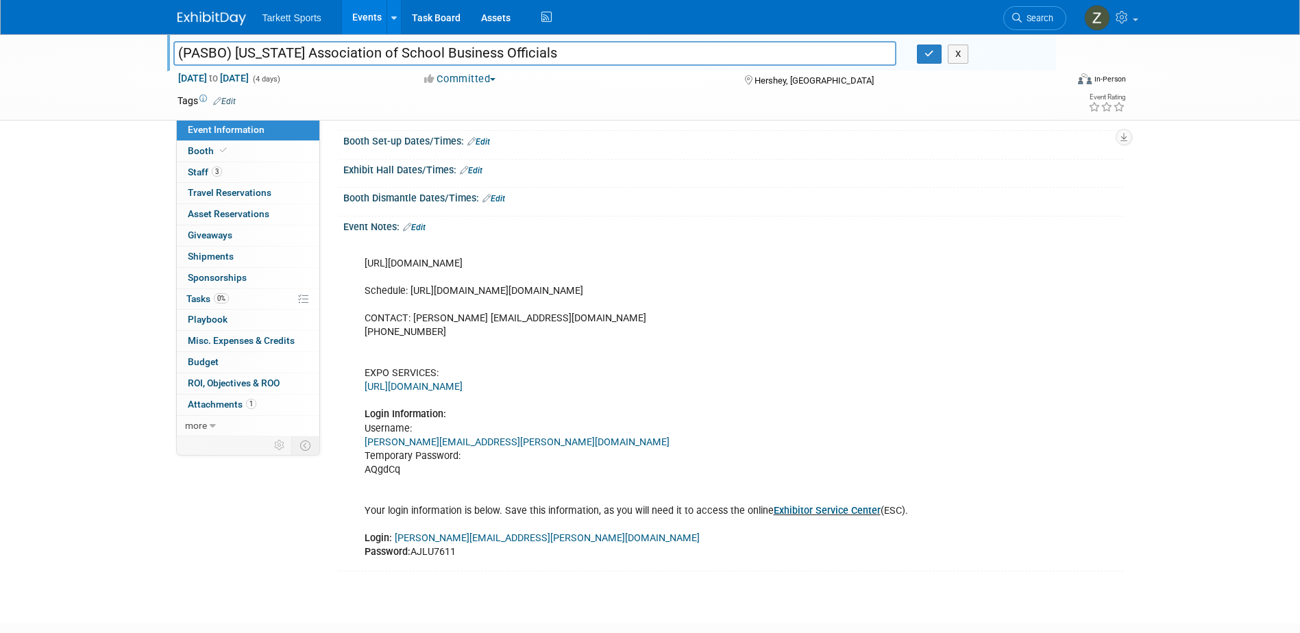
scroll to position [0, 0]
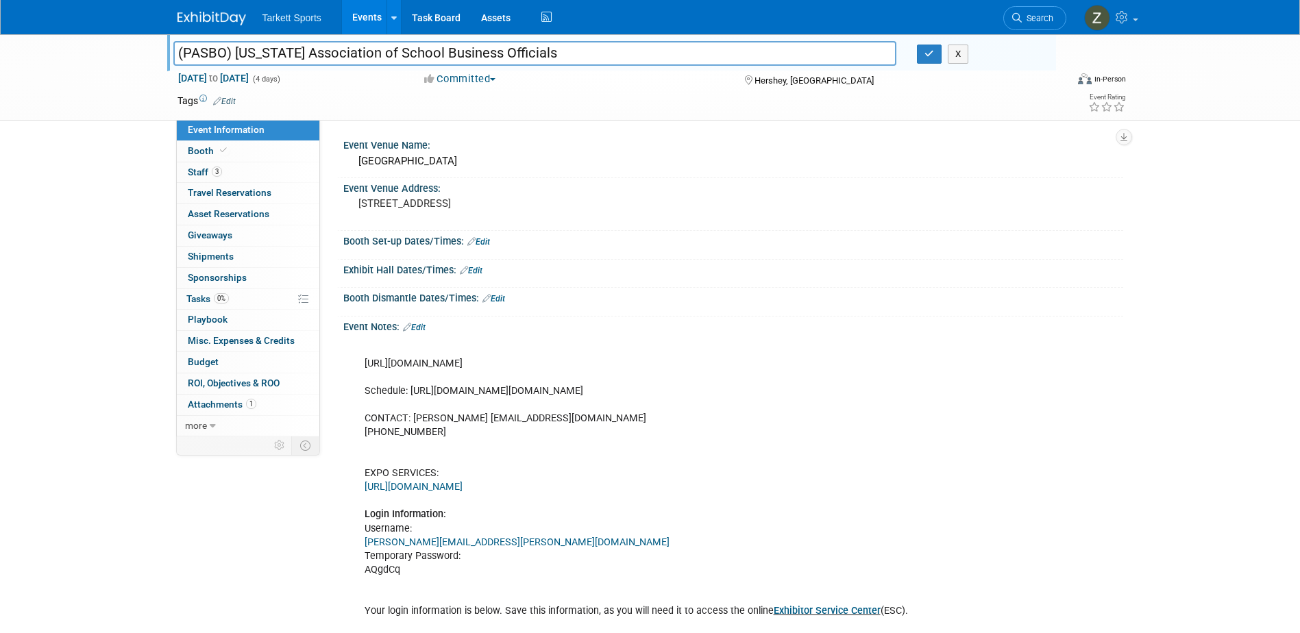
click at [947, 313] on div "Booth Dismantle Dates/Times: Edit Save Changes Cancel" at bounding box center [730, 302] width 786 height 29
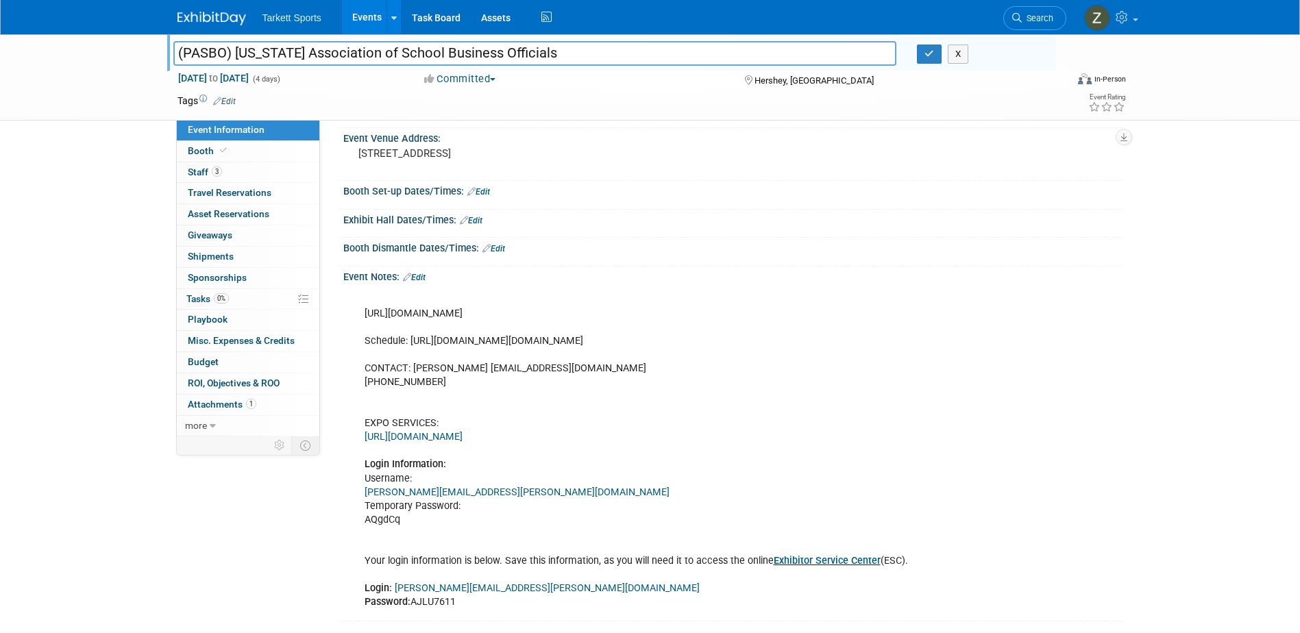
scroll to position [186, 0]
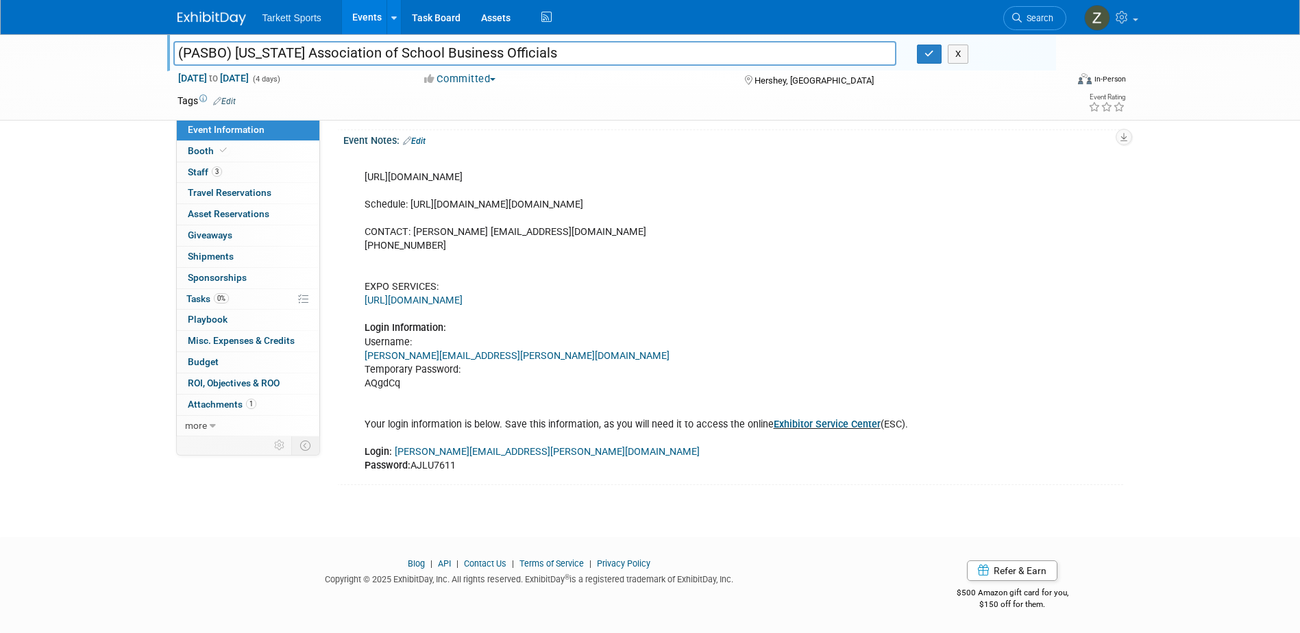
click at [51, 335] on div "(PASBO) Pennsylvania Association of School Business Officials (PASBO) Pennsylva…" at bounding box center [650, 180] width 1300 height 665
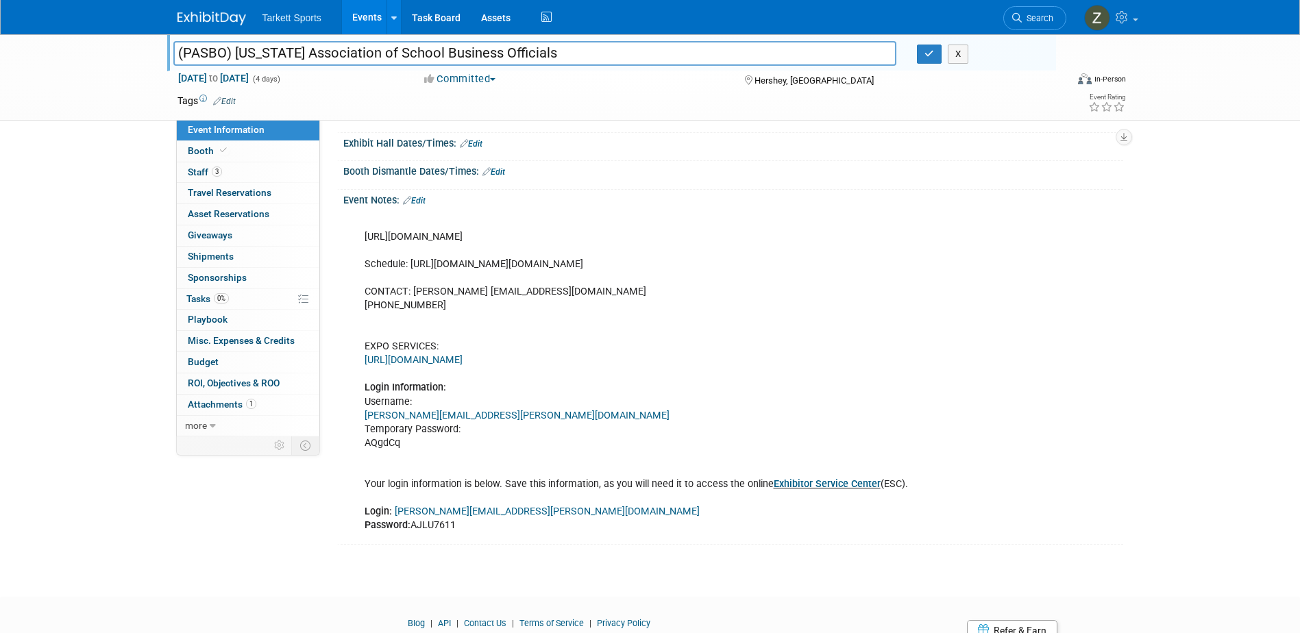
scroll to position [0, 0]
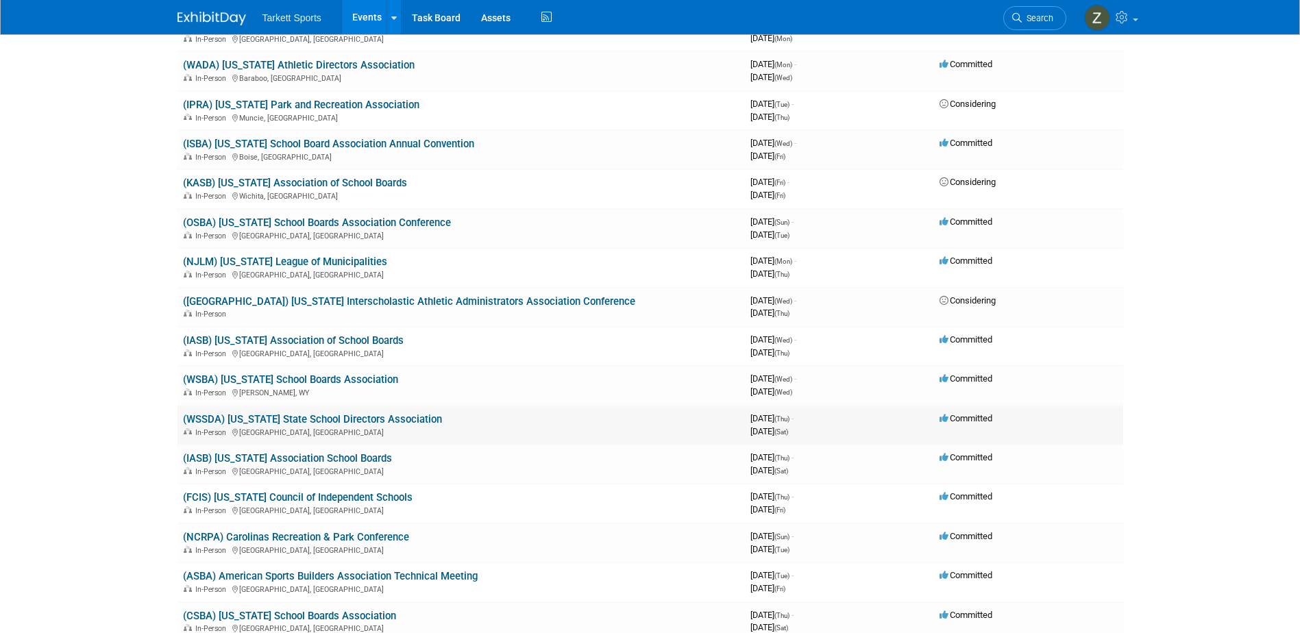
scroll to position [1851, 0]
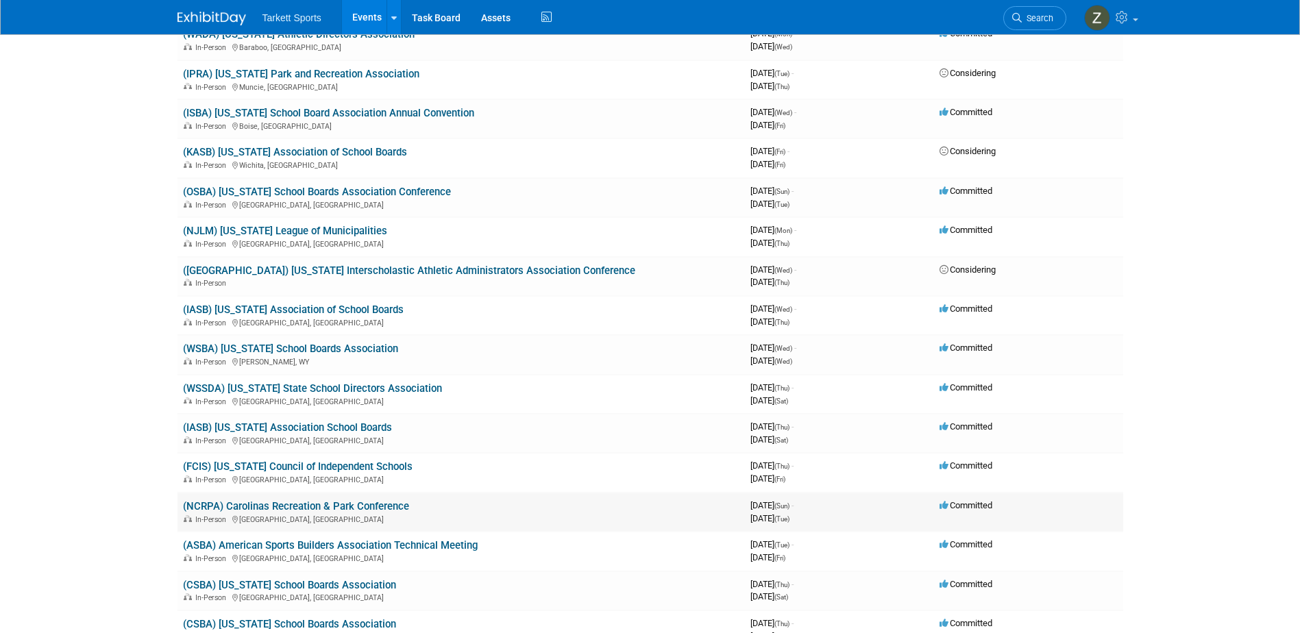
click at [327, 508] on link "(NCRPA) Carolinas Recreation & Park Conference" at bounding box center [296, 506] width 226 height 12
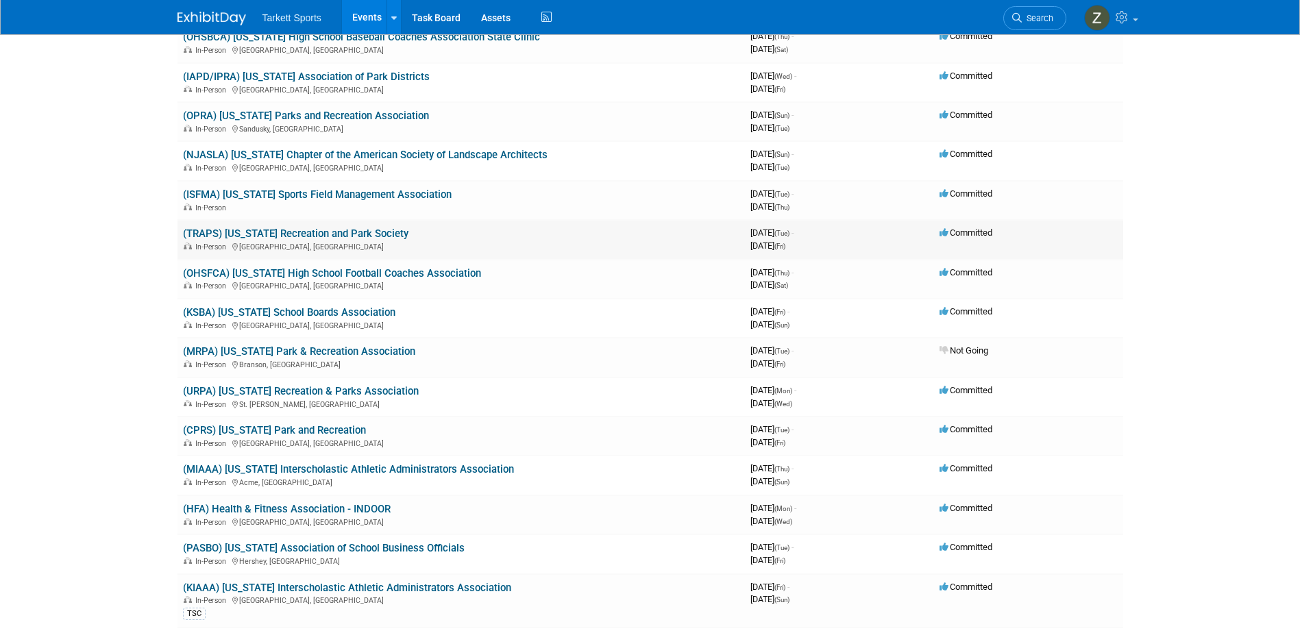
scroll to position [2810, 0]
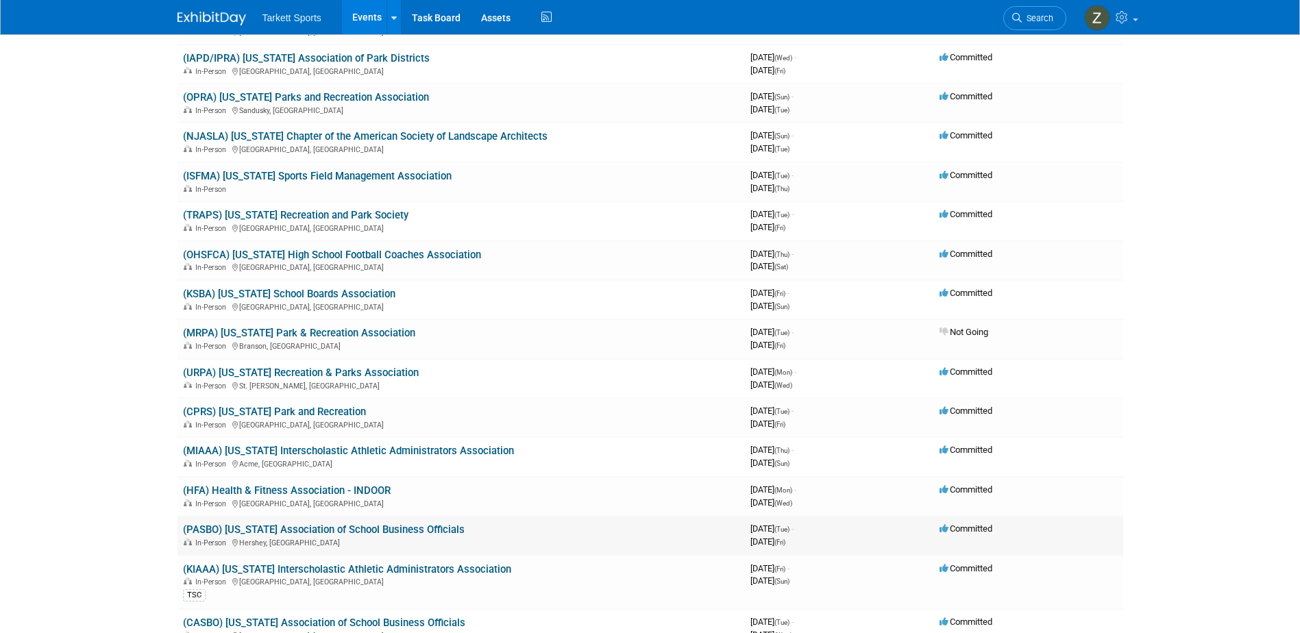
click at [421, 529] on link "(PASBO) [US_STATE] Association of School Business Officials" at bounding box center [324, 530] width 282 height 12
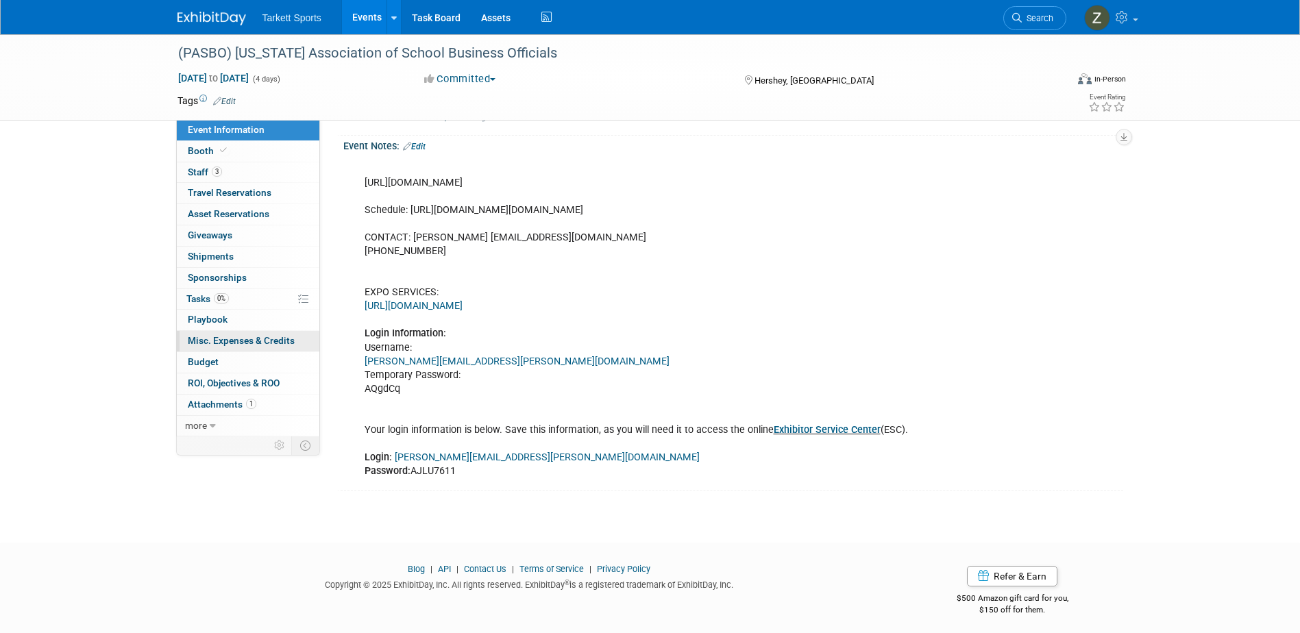
scroll to position [186, 0]
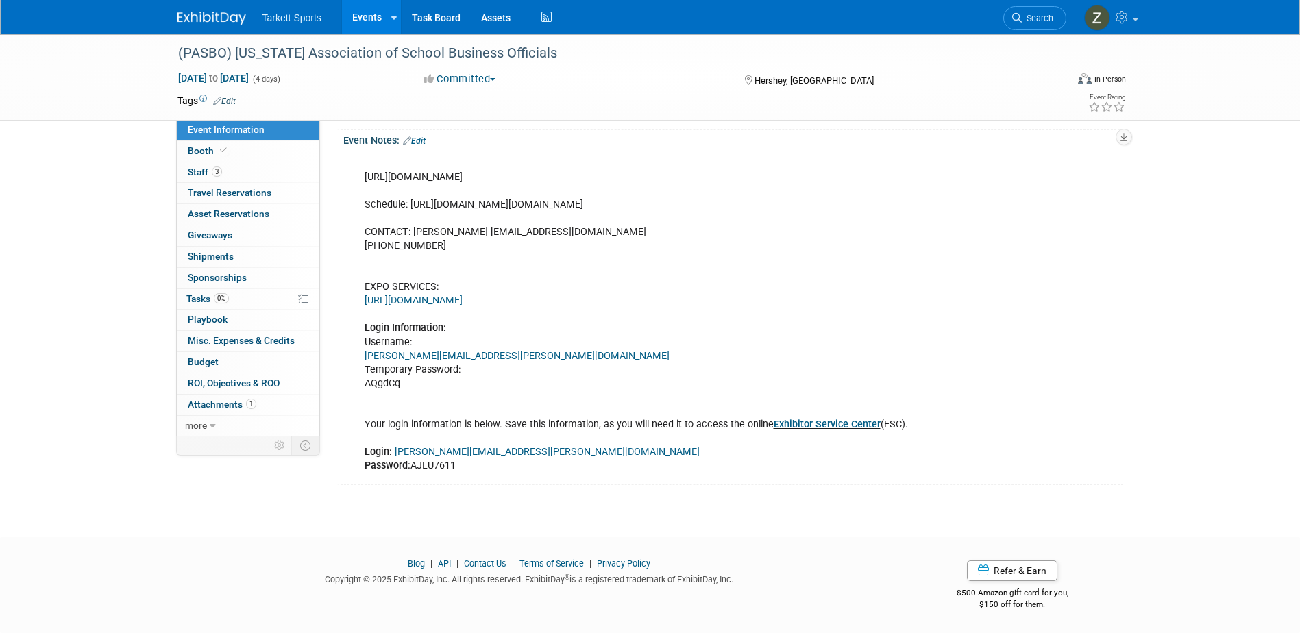
click at [753, 291] on div "https://conf.pasbo.org/ Schedule: https://conf.pasbo.org/2025/scheduleataglance…" at bounding box center [664, 315] width 618 height 330
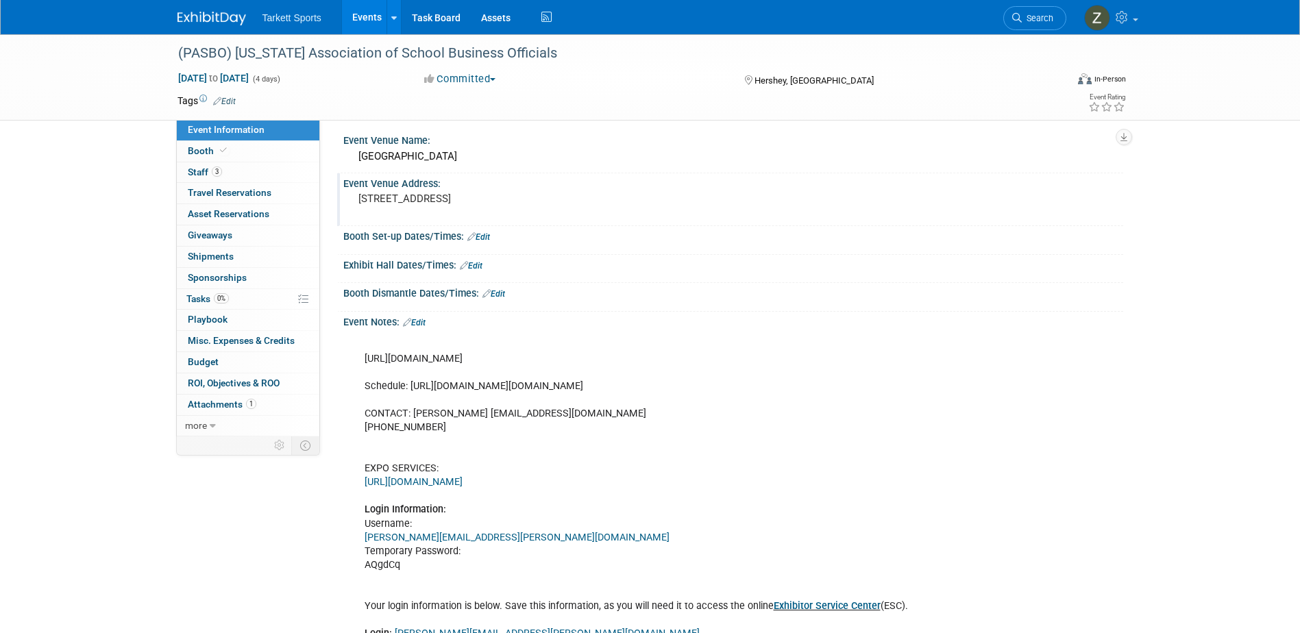
scroll to position [0, 0]
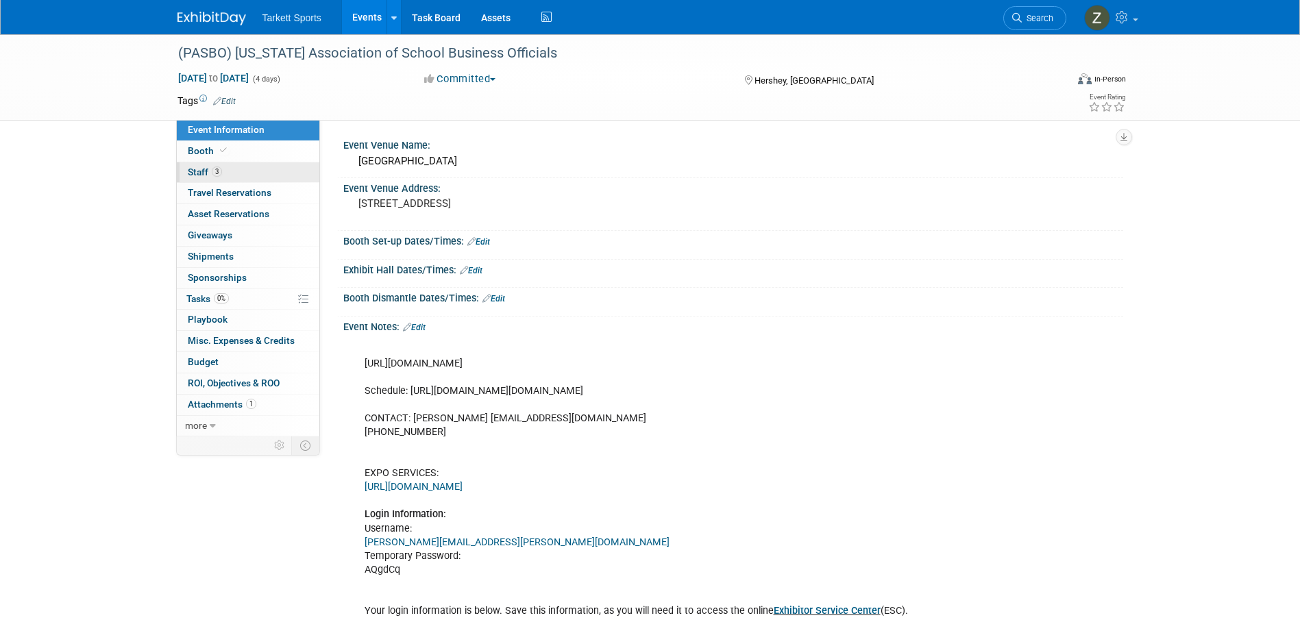
click at [213, 165] on link "3 Staff 3" at bounding box center [248, 172] width 143 height 21
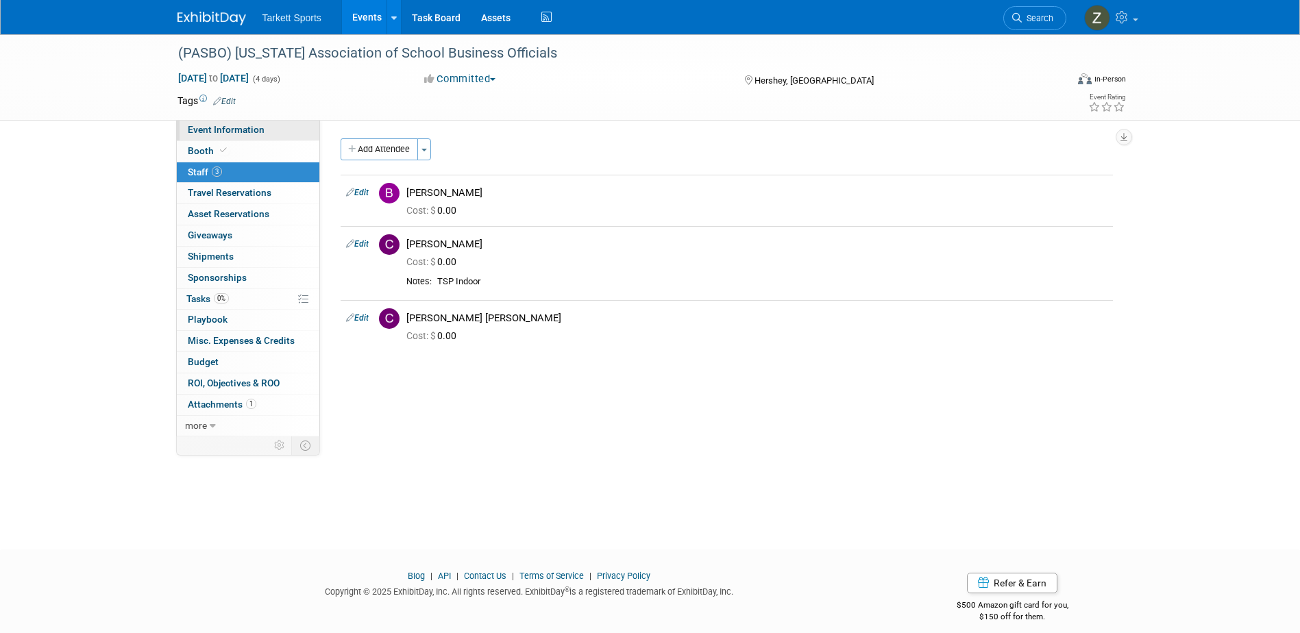
click at [202, 134] on span "Event Information" at bounding box center [226, 129] width 77 height 11
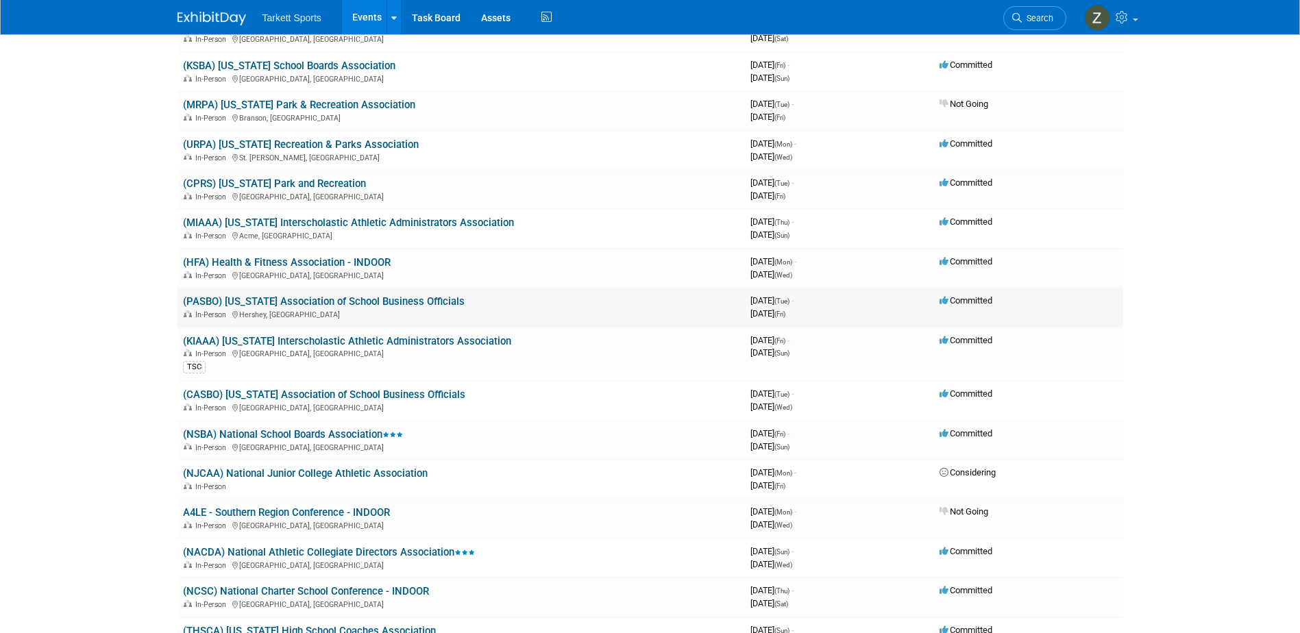
scroll to position [3085, 0]
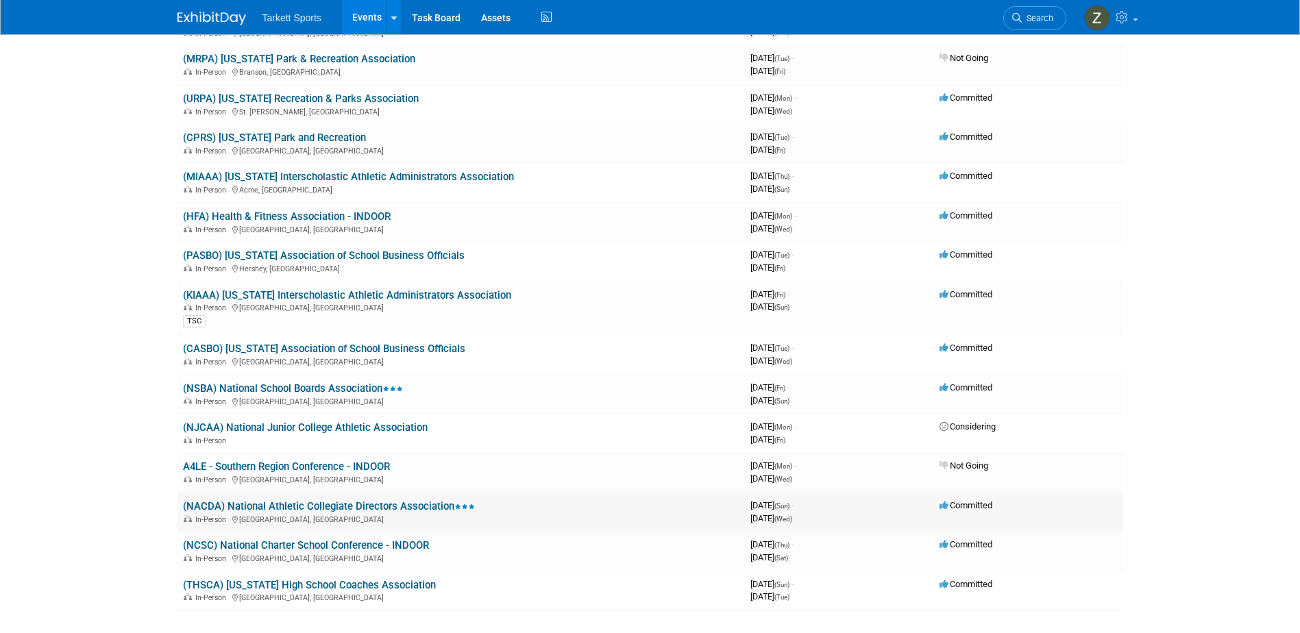
click at [302, 506] on link "(NACDA) National Athletic Collegiate Directors Association" at bounding box center [329, 506] width 292 height 12
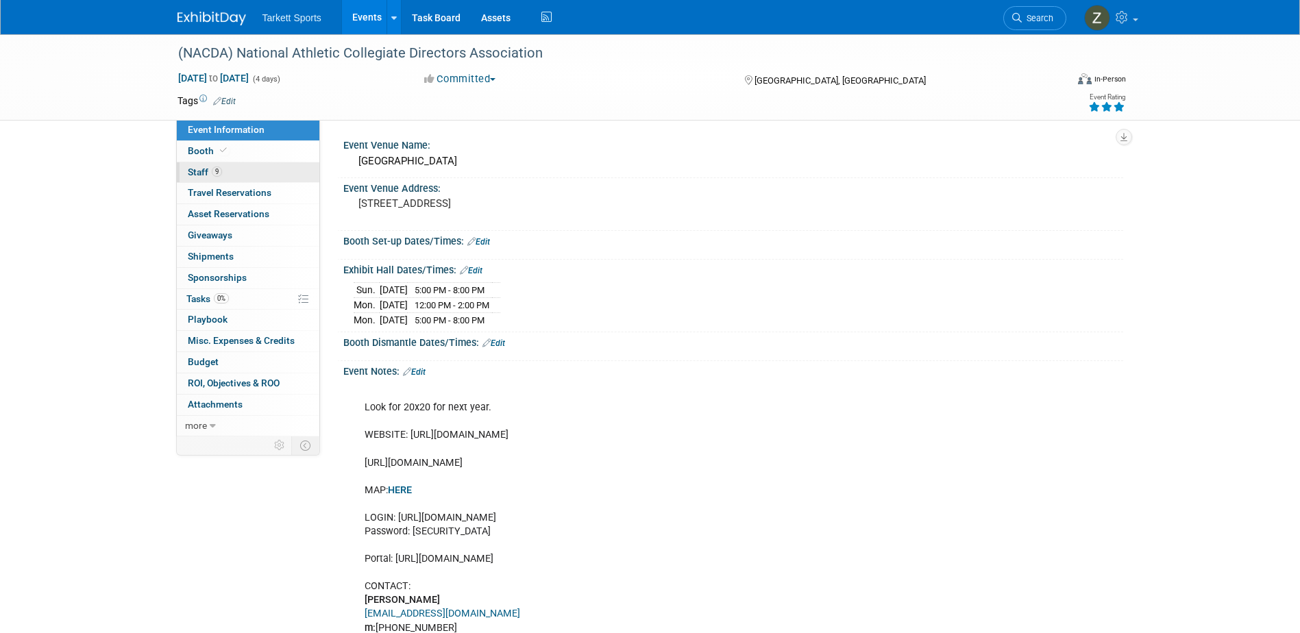
click at [234, 172] on link "9 Staff 9" at bounding box center [248, 172] width 143 height 21
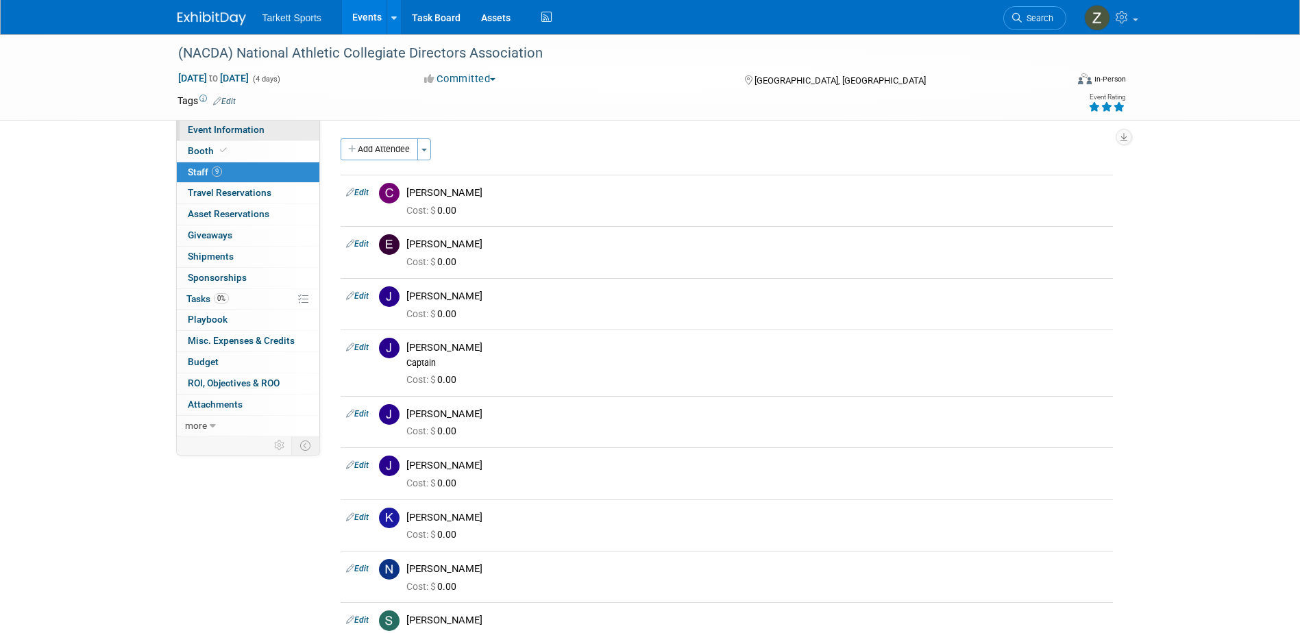
click at [216, 130] on span "Event Information" at bounding box center [226, 129] width 77 height 11
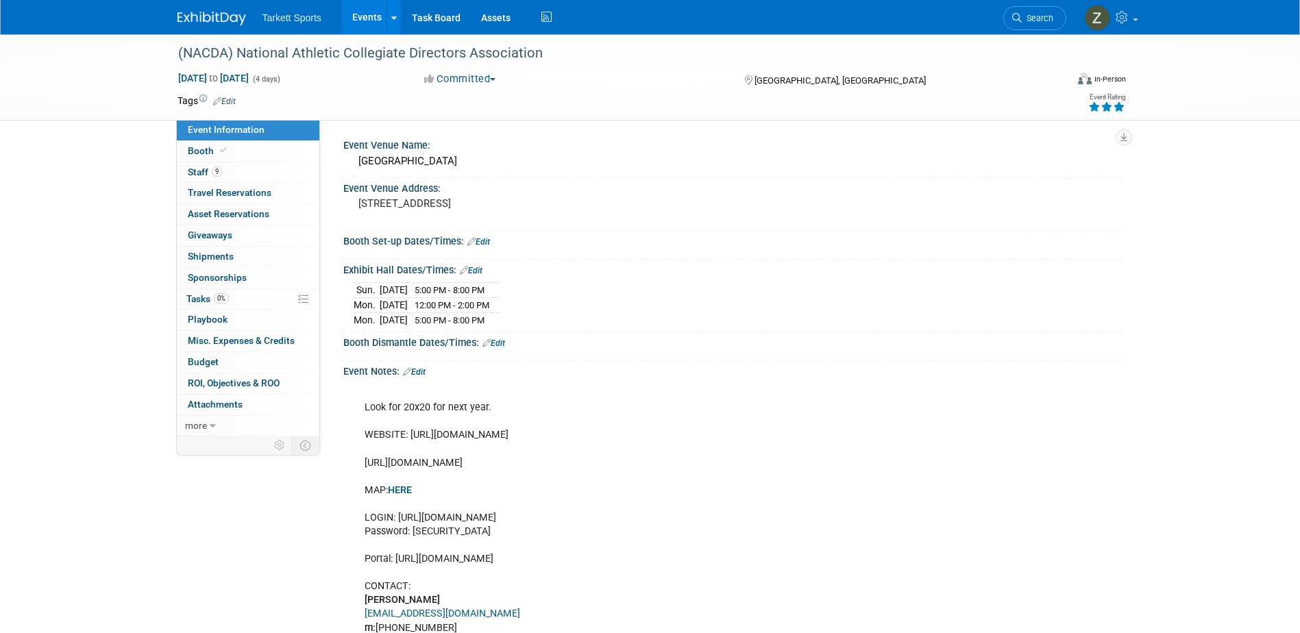
drag, startPoint x: 366, startPoint y: 459, endPoint x: 711, endPoint y: 465, distance: 344.8
click at [711, 465] on div "Look for 20x20 for next year. WEBSITE: [URL][DOMAIN_NAME] [URL][DOMAIN_NAME] MA…" at bounding box center [664, 545] width 618 height 330
copy div "[URL][DOMAIN_NAME]"
drag, startPoint x: 408, startPoint y: 435, endPoint x: 505, endPoint y: 430, distance: 96.7
click at [505, 430] on div "Look for 20x20 for next year. WEBSITE: [URL][DOMAIN_NAME] [URL][DOMAIN_NAME] MA…" at bounding box center [664, 545] width 618 height 330
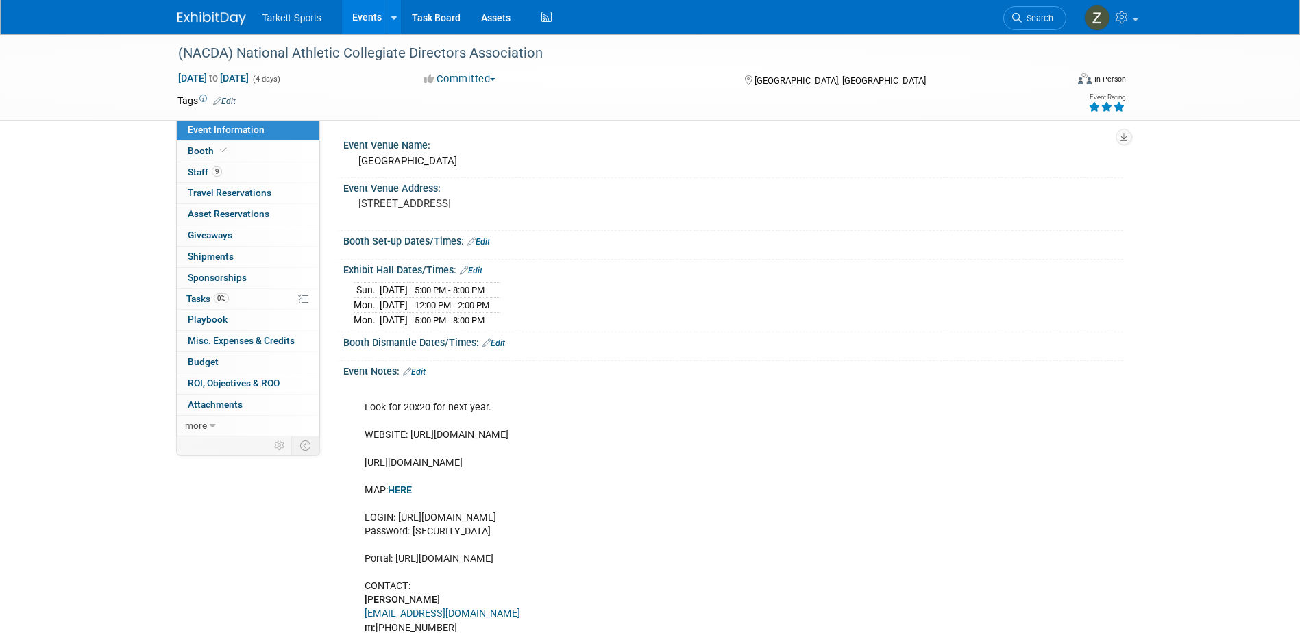
drag, startPoint x: 505, startPoint y: 430, endPoint x: 490, endPoint y: 433, distance: 14.5
click at [495, 433] on div "Look for 20x20 for next year. WEBSITE: [URL][DOMAIN_NAME] [URL][DOMAIN_NAME] MA…" at bounding box center [664, 545] width 618 height 330
click at [409, 450] on div "Look for 20x20 for next year. WEBSITE: [URL][DOMAIN_NAME] [URL][DOMAIN_NAME] MA…" at bounding box center [664, 545] width 618 height 330
drag, startPoint x: 409, startPoint y: 436, endPoint x: 951, endPoint y: 429, distance: 541.6
click at [951, 429] on div "Look for 20x20 for next year. WEBSITE: [URL][DOMAIN_NAME] [URL][DOMAIN_NAME] MA…" at bounding box center [664, 545] width 618 height 330
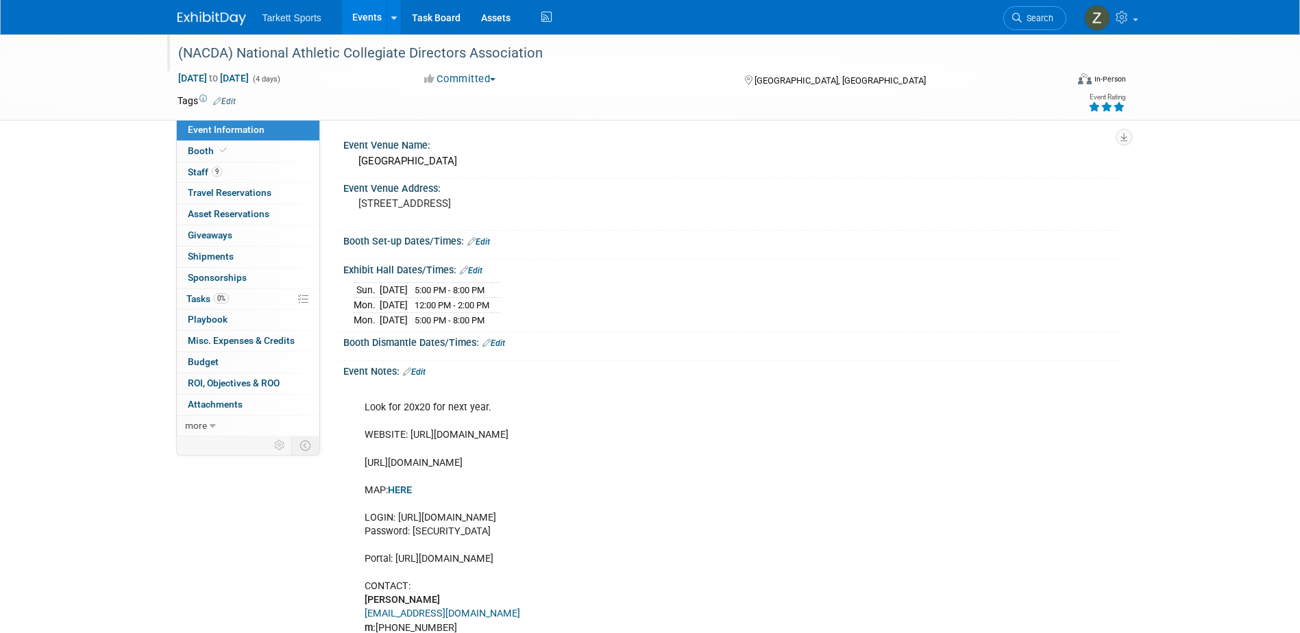
copy div "[URL][DOMAIN_NAME]"
